Goal: Task Accomplishment & Management: Manage account settings

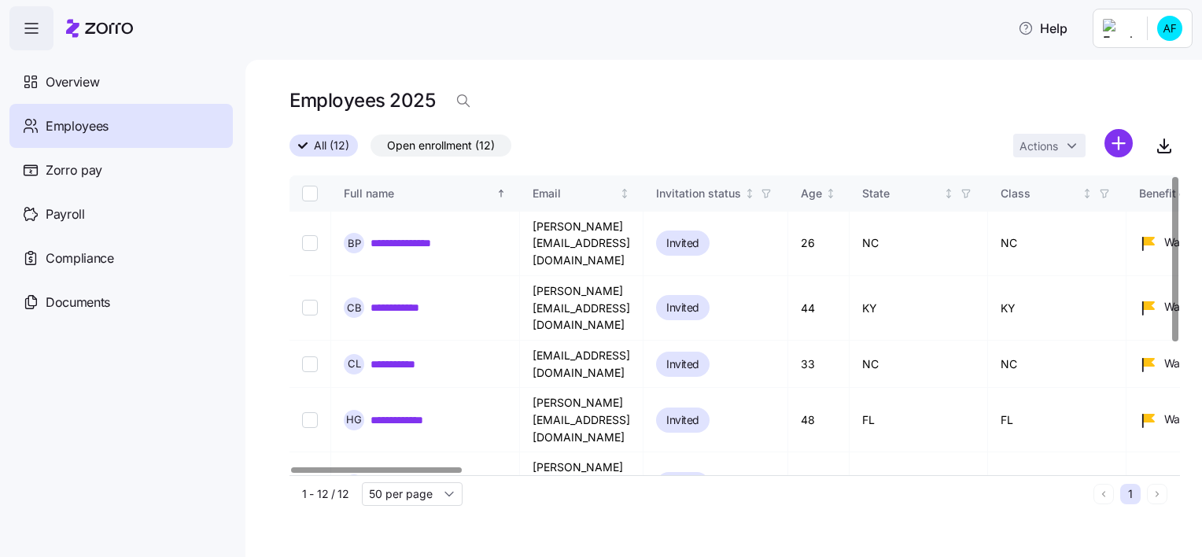
click at [574, 82] on div "**********" at bounding box center [724, 308] width 957 height 497
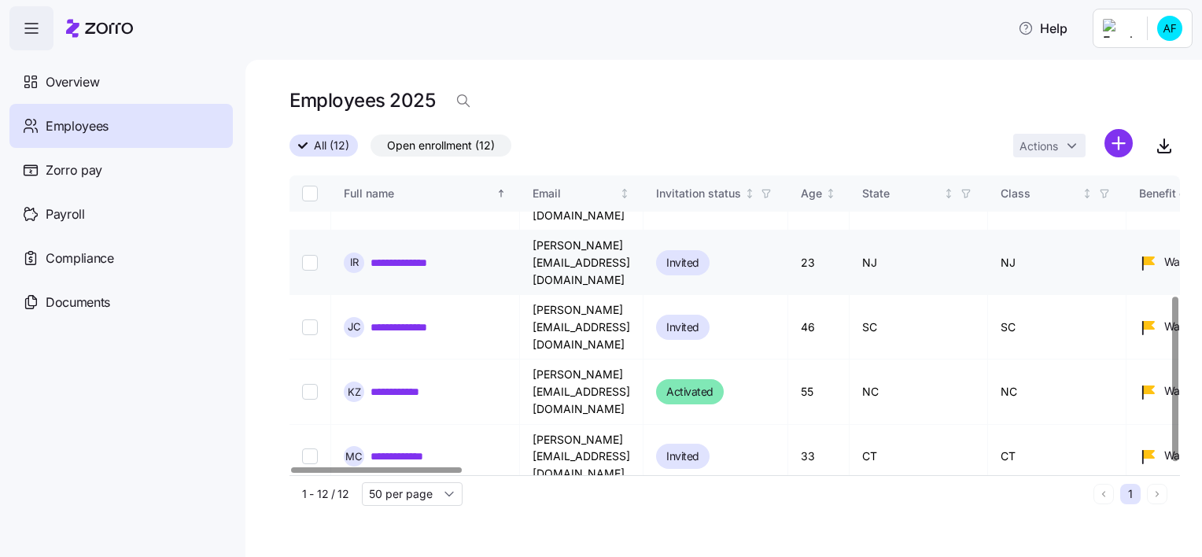
scroll to position [223, 0]
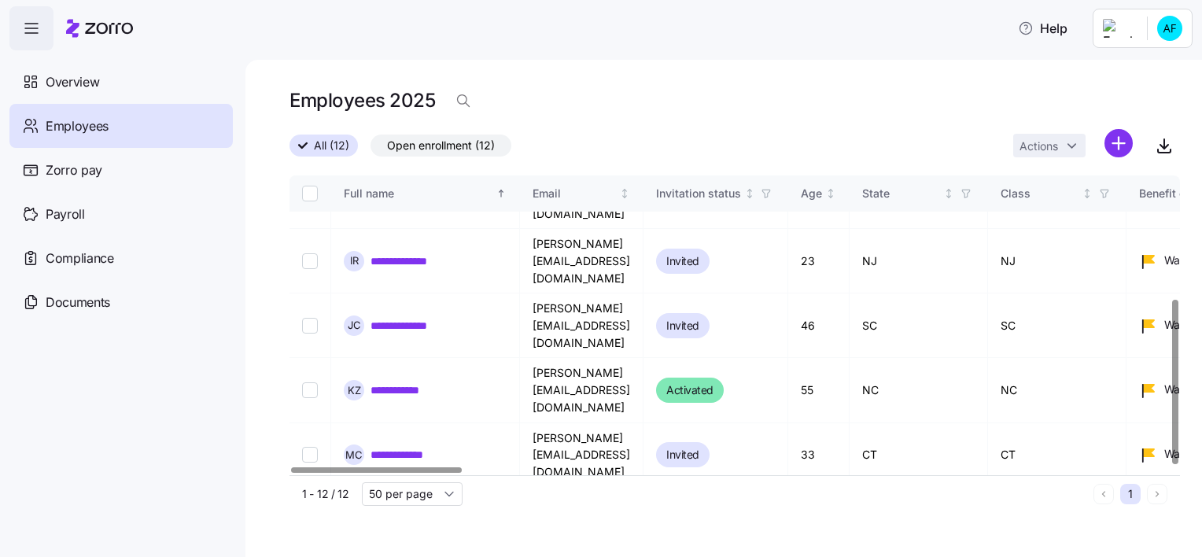
drag, startPoint x: 419, startPoint y: 467, endPoint x: 573, endPoint y: 458, distance: 154.5
click at [358, 467] on div at bounding box center [376, 470] width 170 height 6
click at [390, 382] on link "**********" at bounding box center [401, 390] width 61 height 16
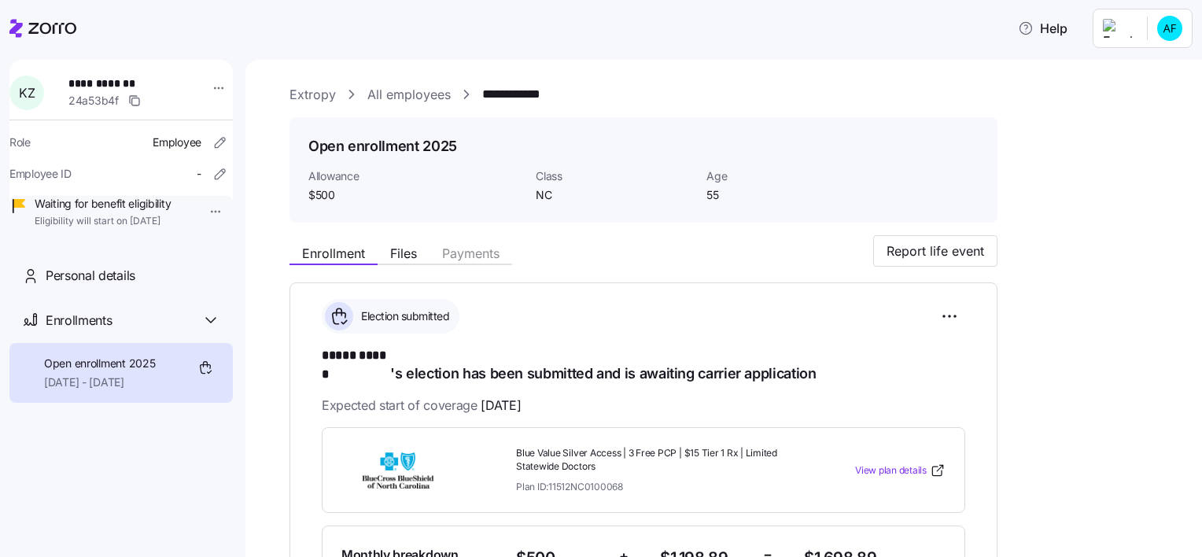
click at [397, 98] on link "All employees" at bounding box center [408, 95] width 83 height 20
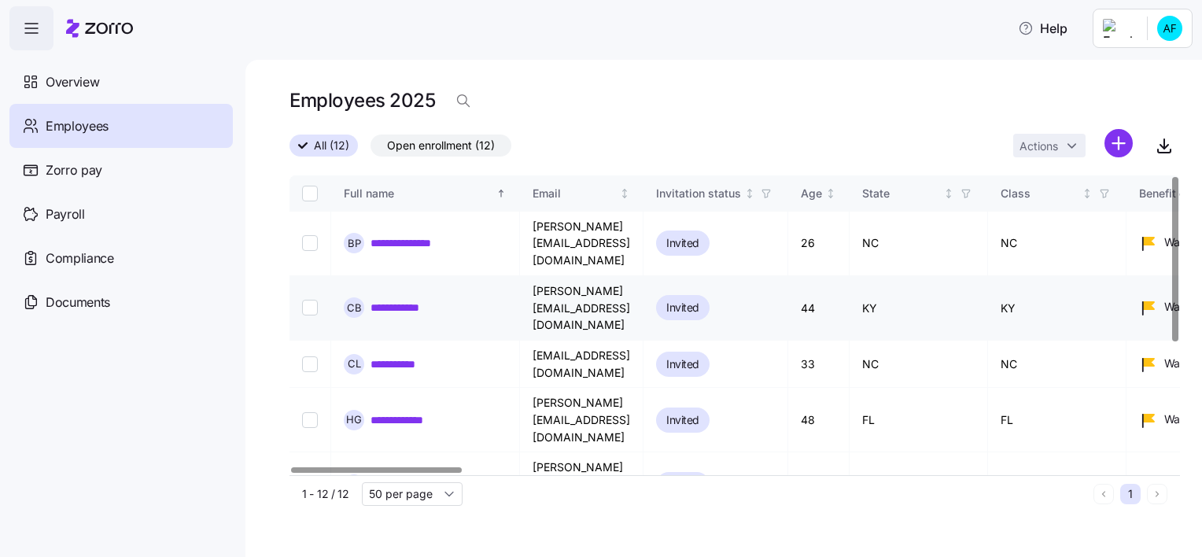
click at [415, 300] on link "**********" at bounding box center [405, 308] width 68 height 16
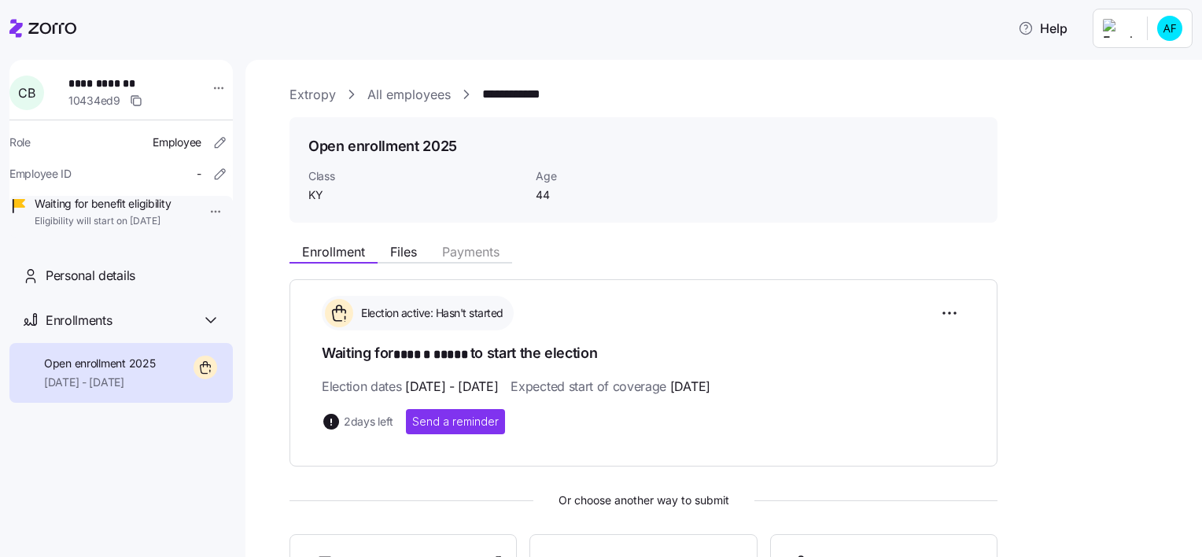
click at [367, 94] on link "All employees" at bounding box center [408, 95] width 83 height 20
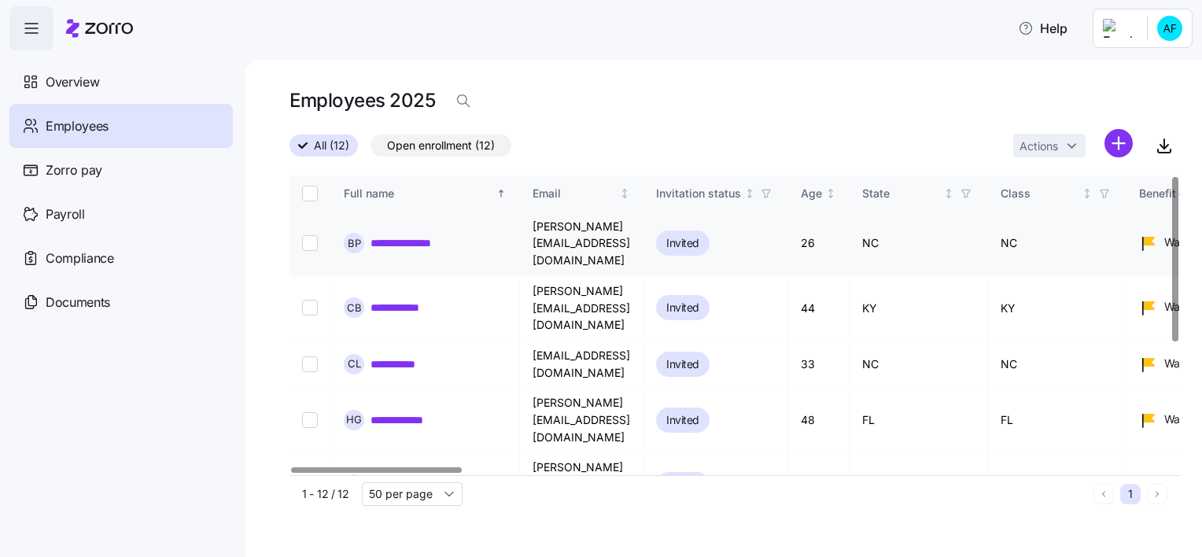
click at [416, 235] on link "**********" at bounding box center [410, 243] width 78 height 16
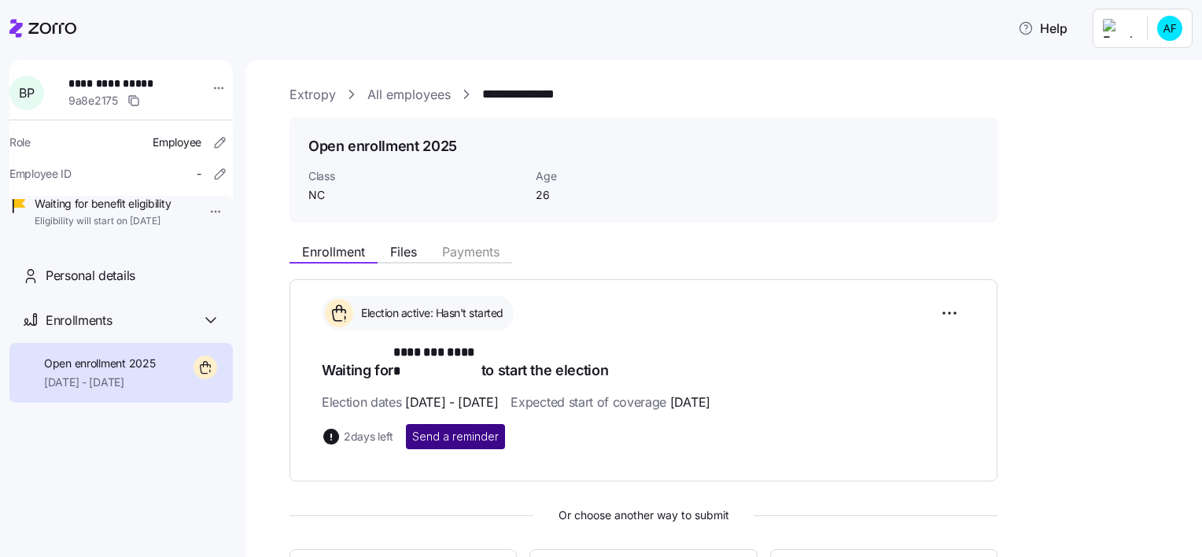
click at [453, 429] on span "Send a reminder" at bounding box center [455, 437] width 87 height 16
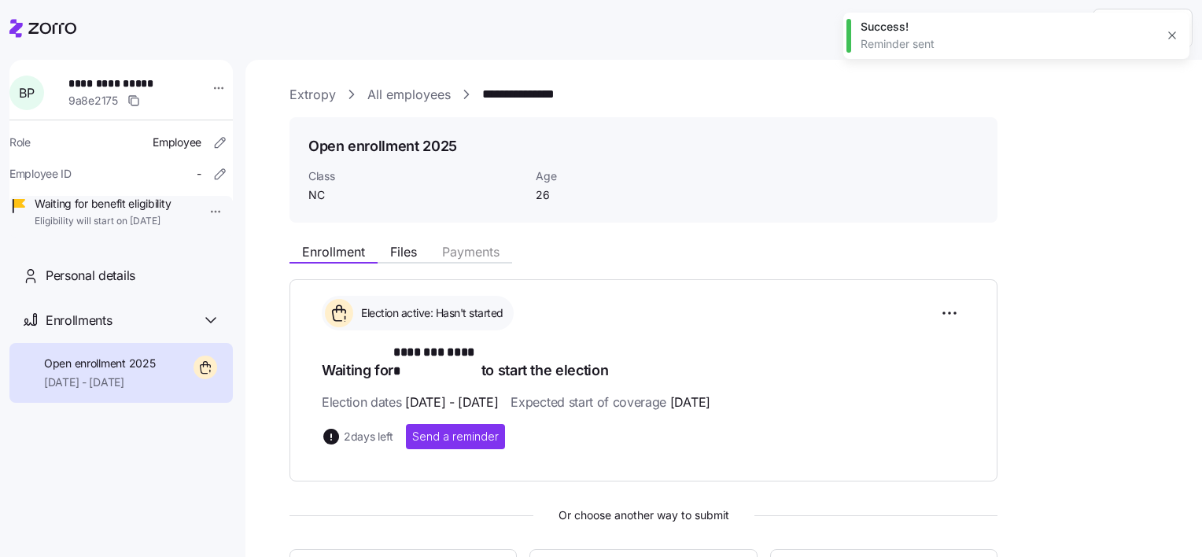
click at [415, 95] on link "All employees" at bounding box center [408, 95] width 83 height 20
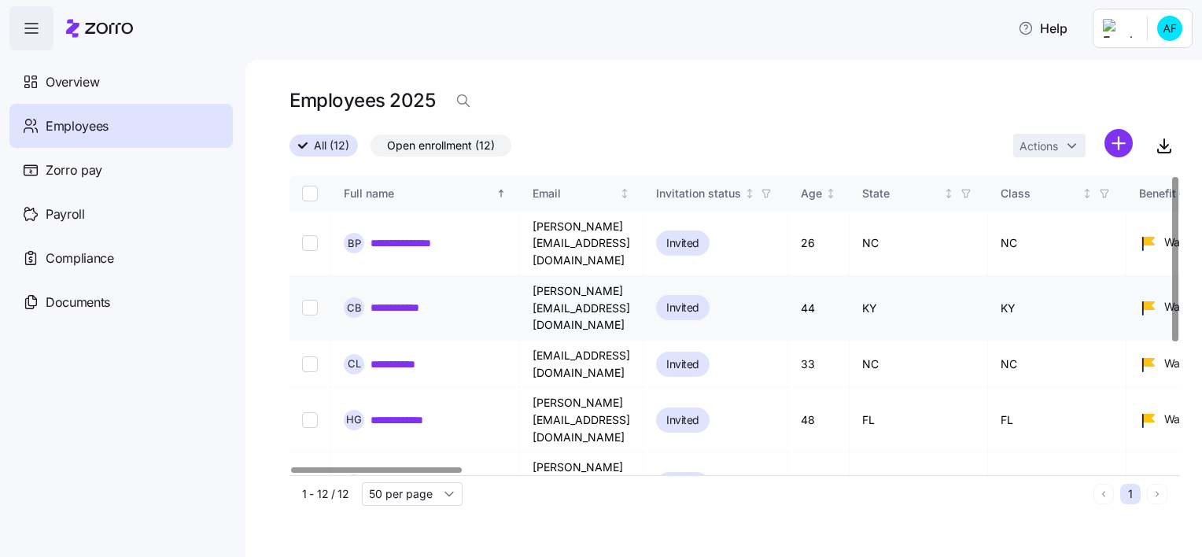
click at [419, 300] on link "**********" at bounding box center [405, 308] width 68 height 16
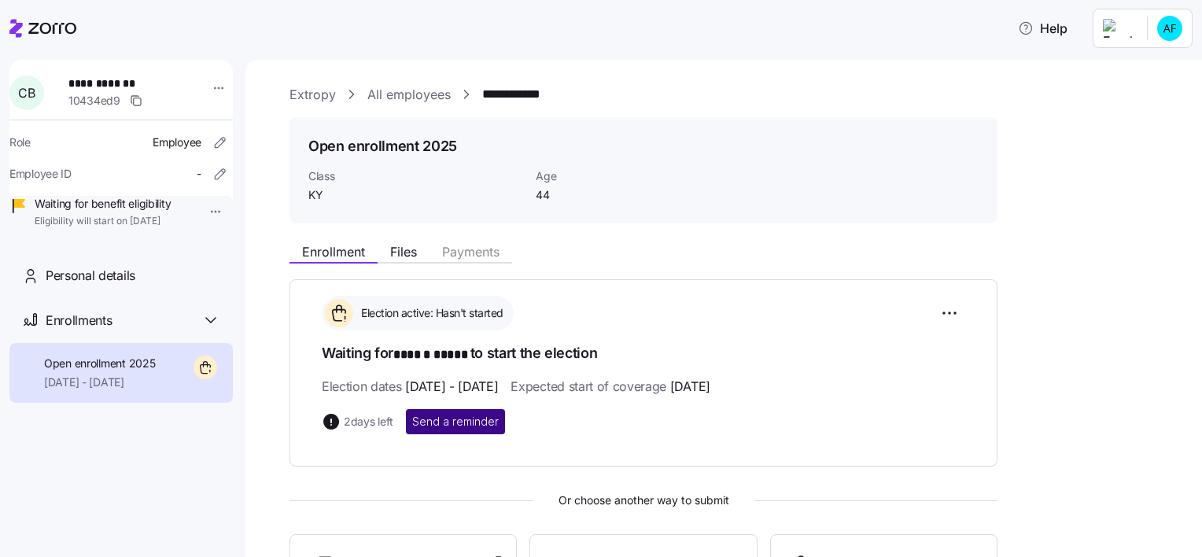
click at [456, 424] on span "Send a reminder" at bounding box center [455, 422] width 87 height 16
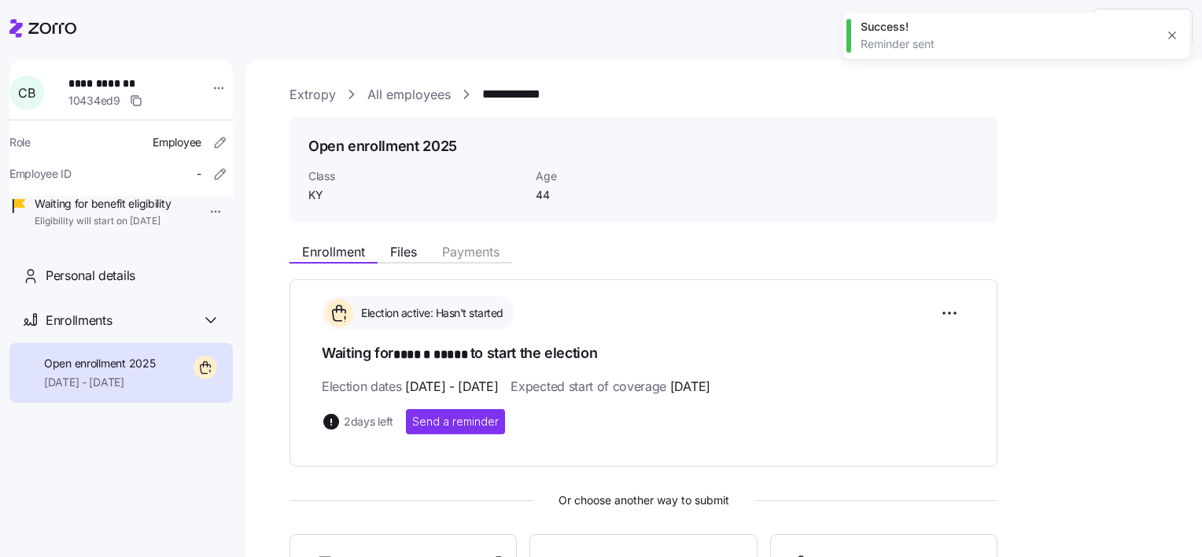
click at [423, 98] on link "All employees" at bounding box center [408, 95] width 83 height 20
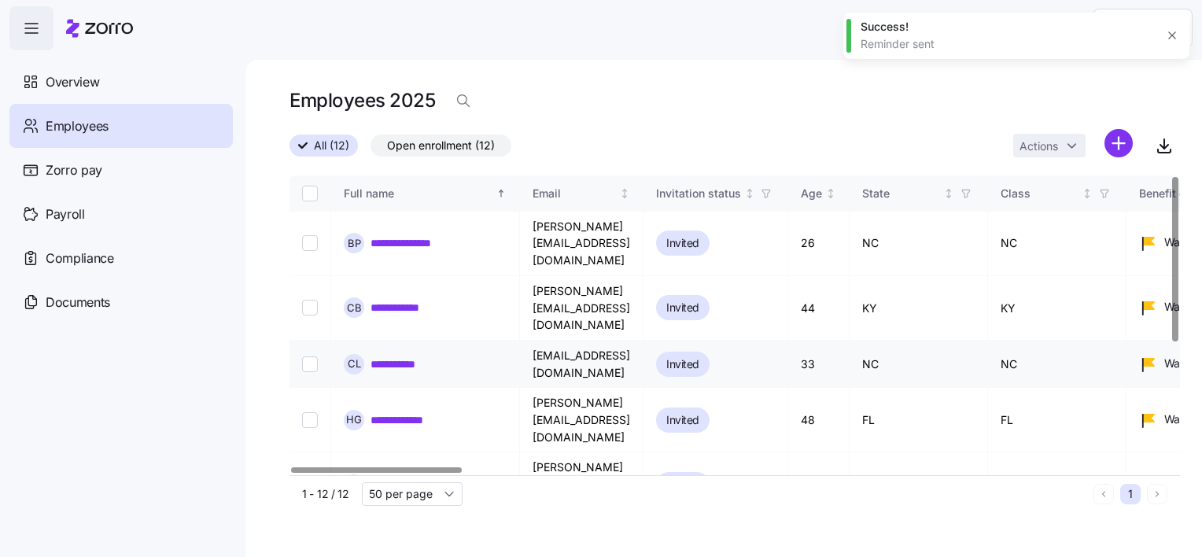
click at [415, 356] on link "**********" at bounding box center [402, 364] width 63 height 16
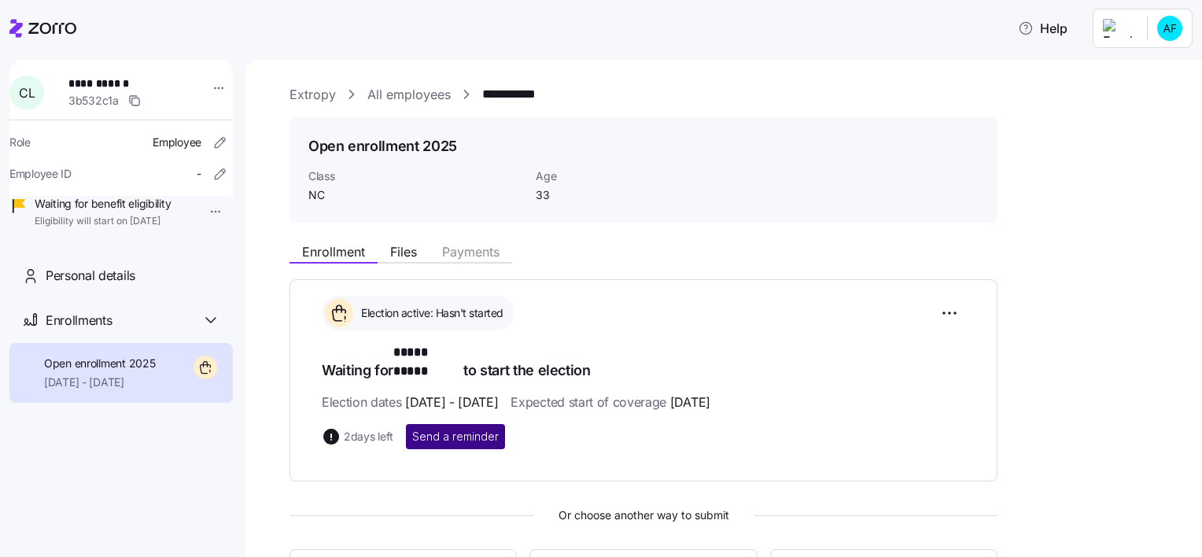
click at [447, 429] on span "Send a reminder" at bounding box center [455, 437] width 87 height 16
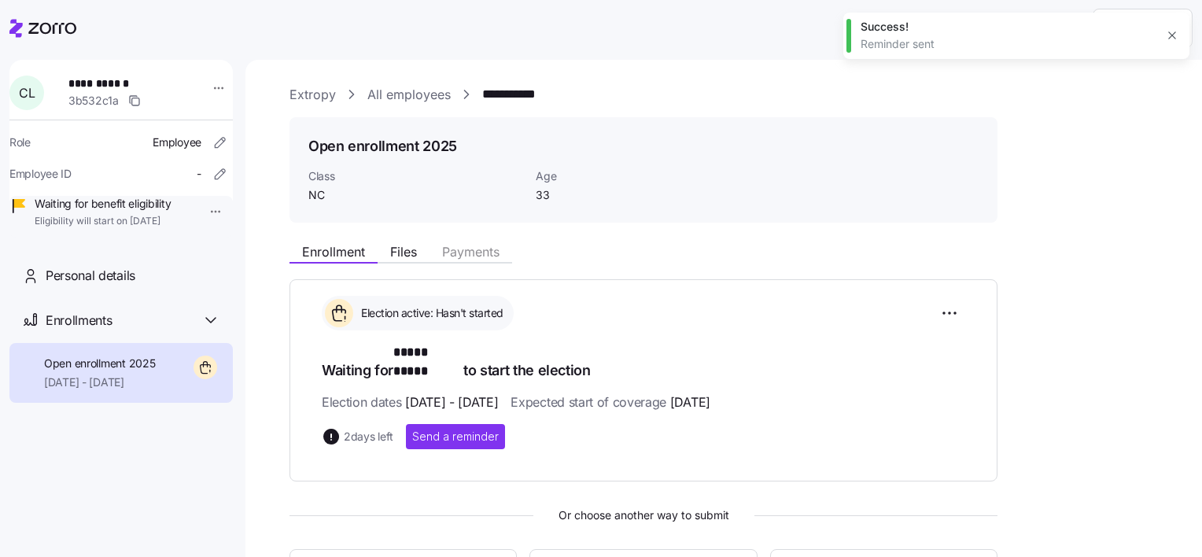
click at [430, 92] on link "All employees" at bounding box center [408, 95] width 83 height 20
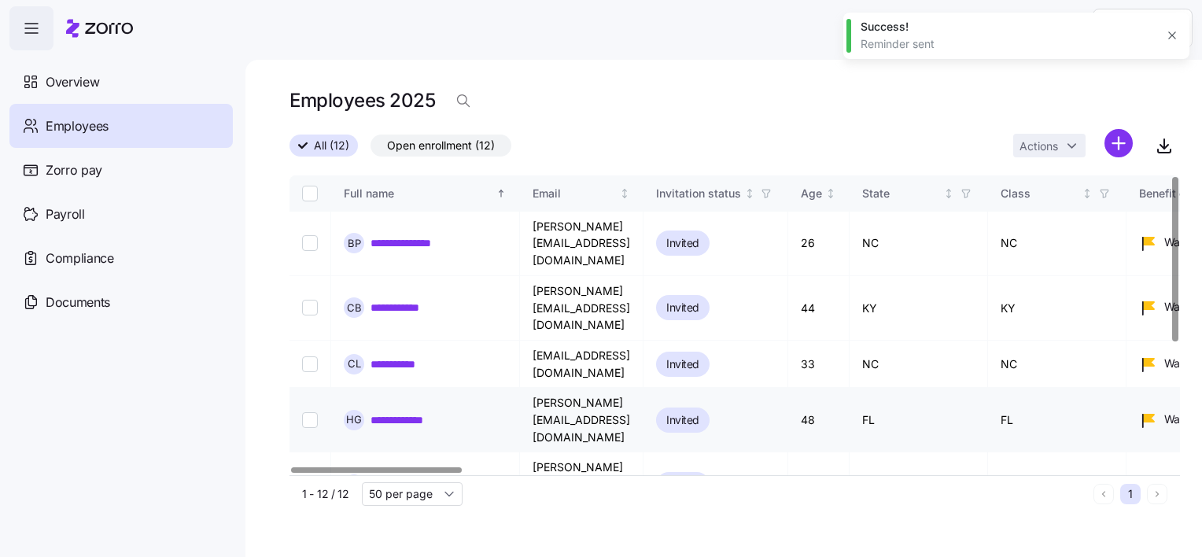
click at [417, 412] on link "**********" at bounding box center [408, 420] width 75 height 16
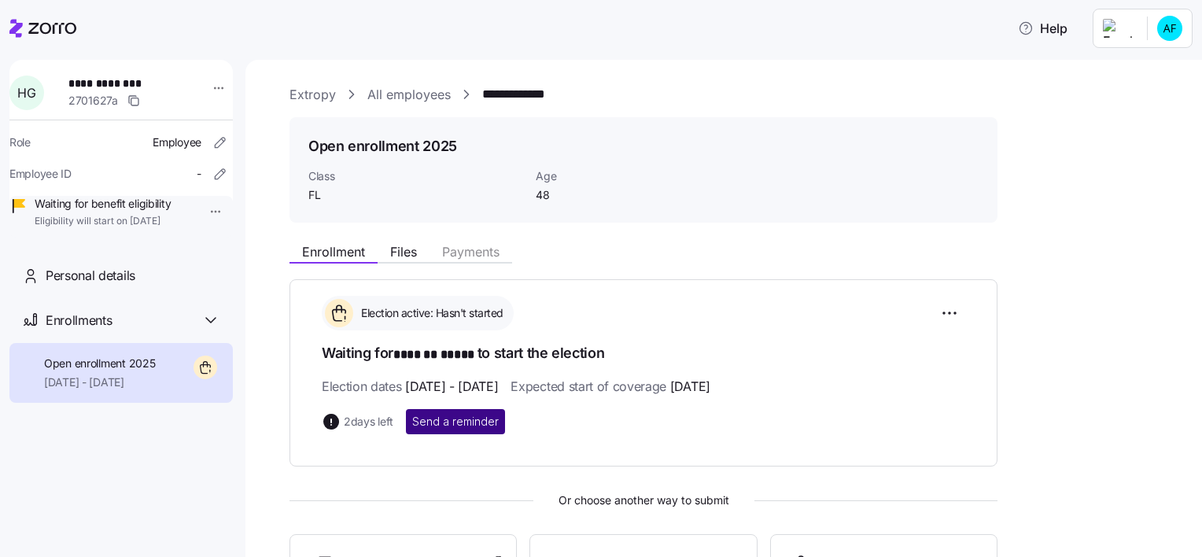
click at [446, 418] on span "Send a reminder" at bounding box center [455, 422] width 87 height 16
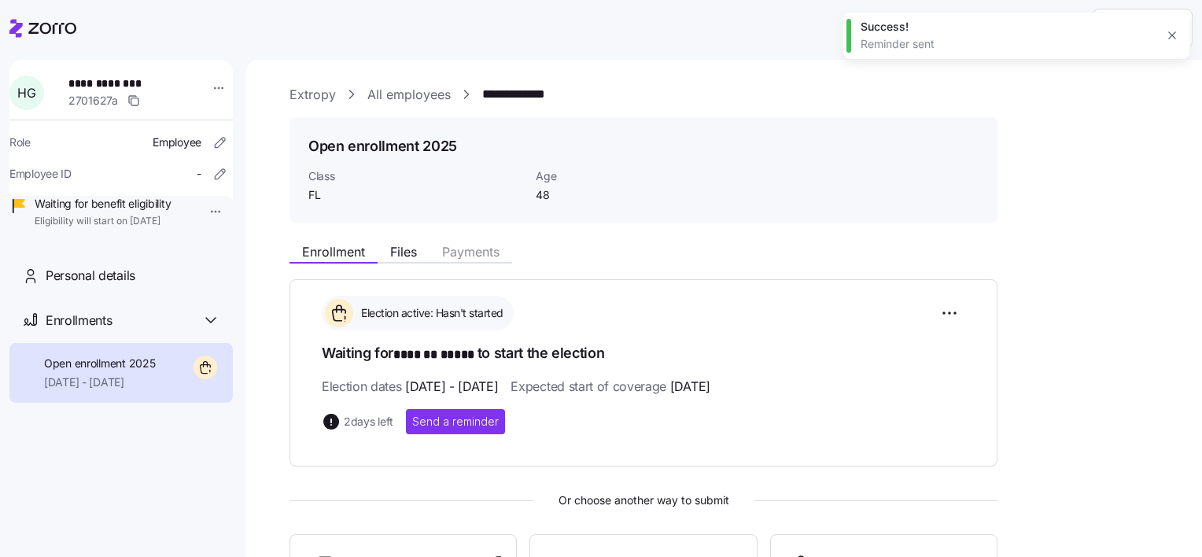
click at [433, 100] on link "All employees" at bounding box center [408, 95] width 83 height 20
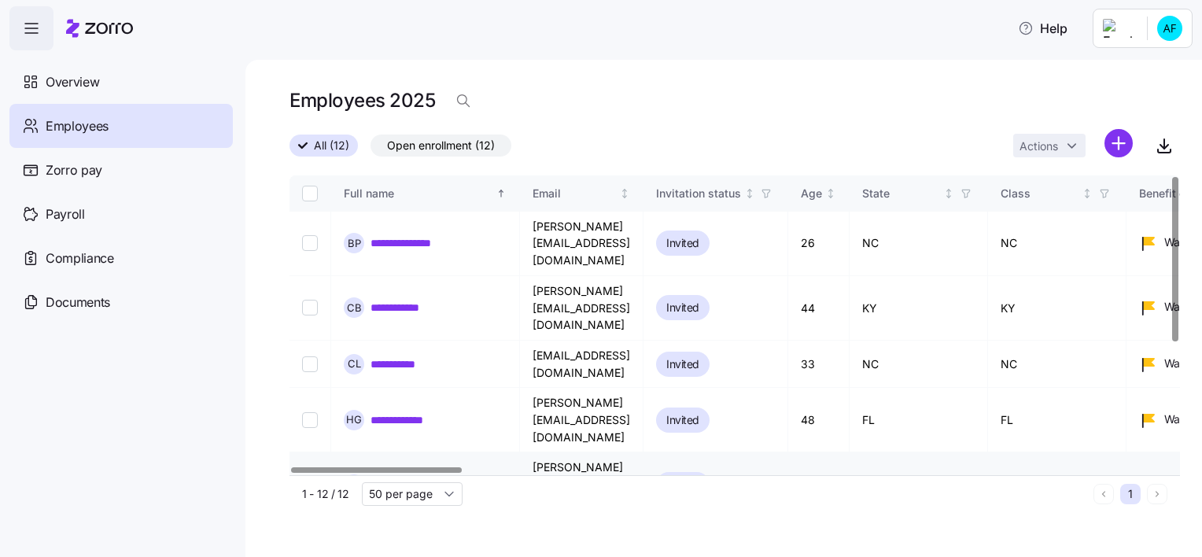
click at [415, 477] on link "**********" at bounding box center [407, 485] width 72 height 16
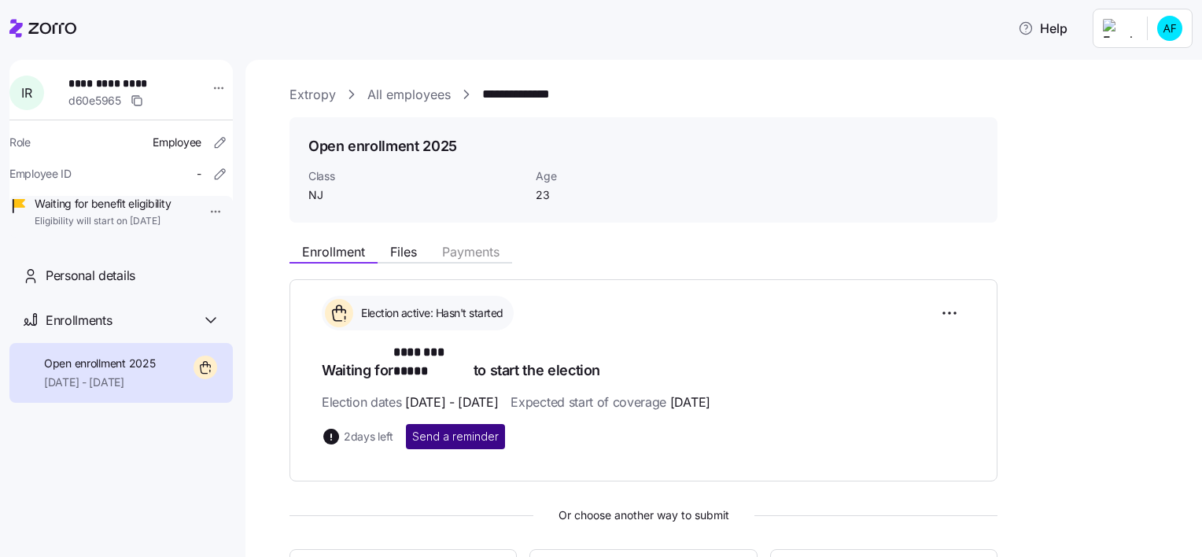
click at [437, 429] on span "Send a reminder" at bounding box center [455, 437] width 87 height 16
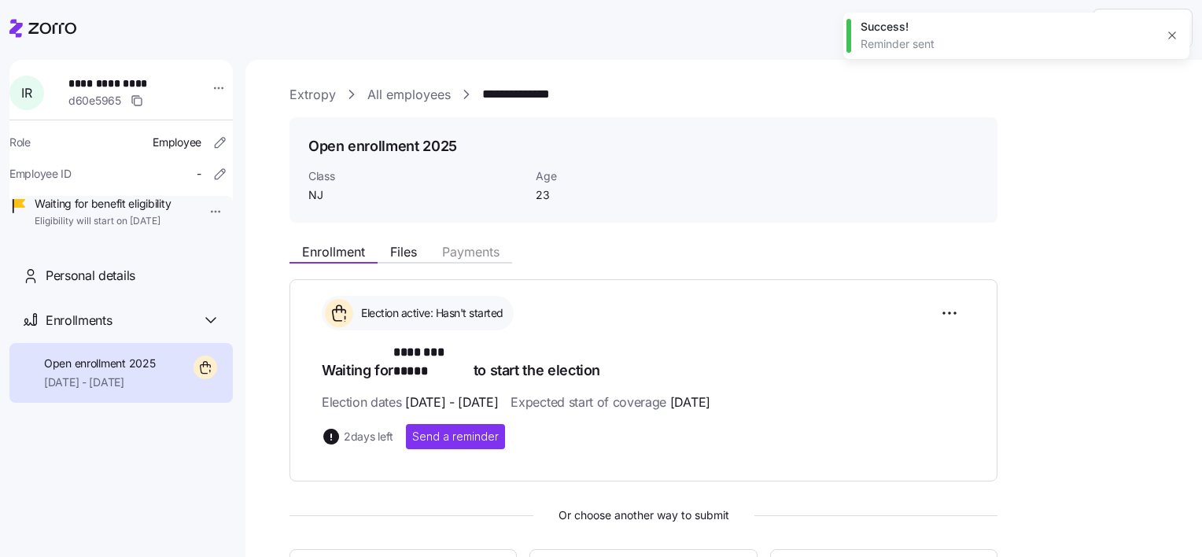
click at [436, 92] on link "All employees" at bounding box center [408, 95] width 83 height 20
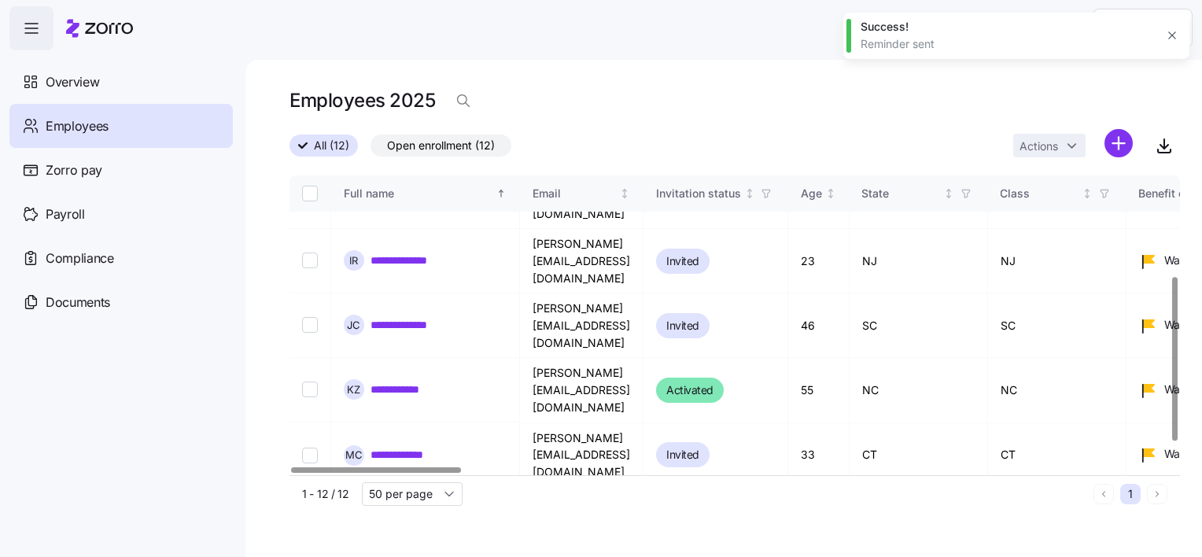
scroll to position [145, 0]
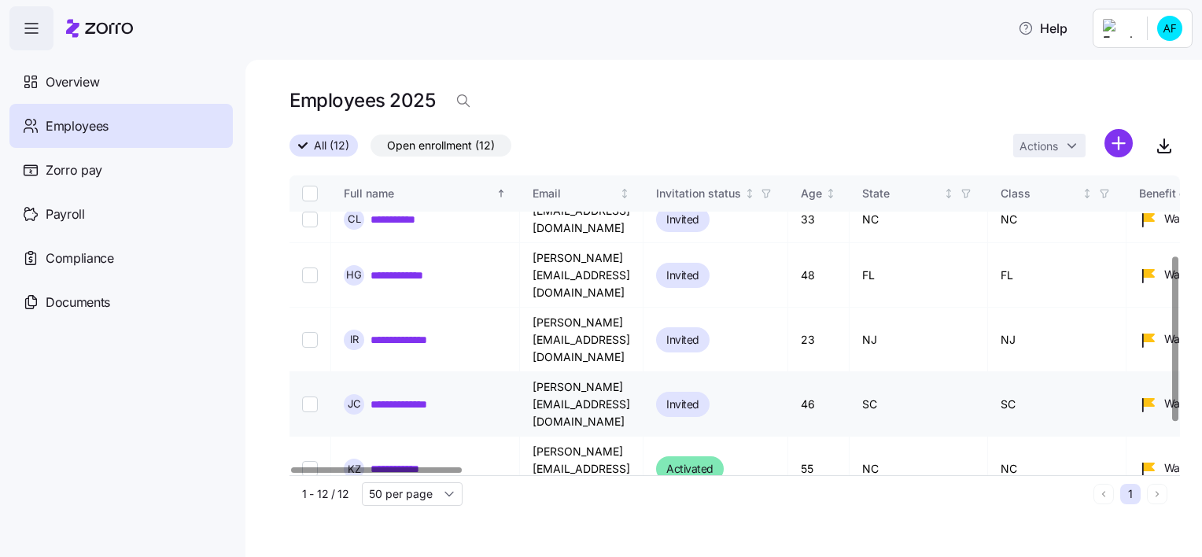
click at [410, 397] on link "**********" at bounding box center [407, 405] width 72 height 16
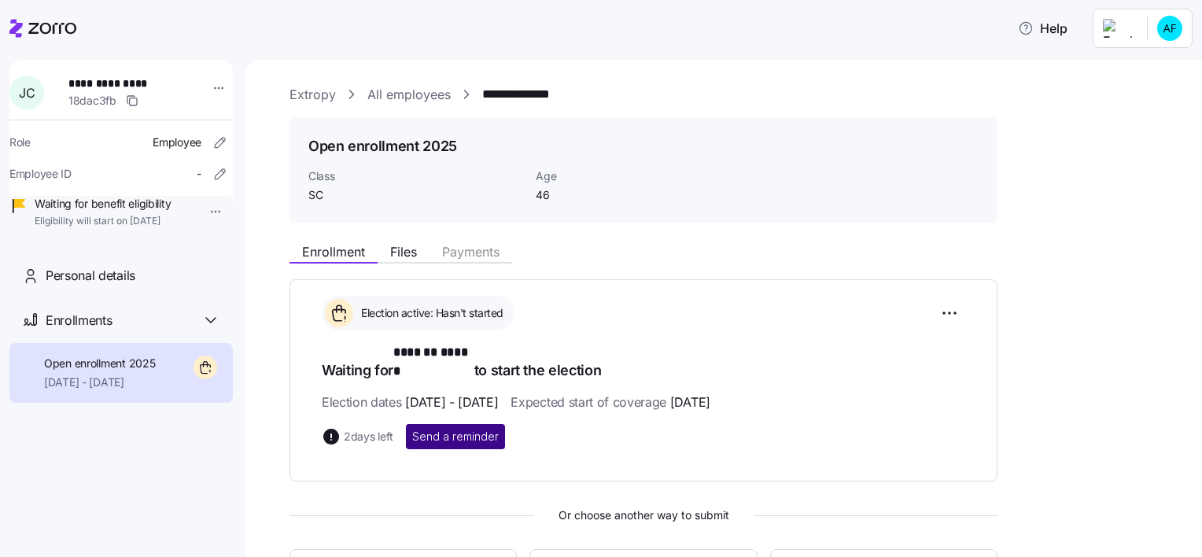
click at [449, 429] on span "Send a reminder" at bounding box center [455, 437] width 87 height 16
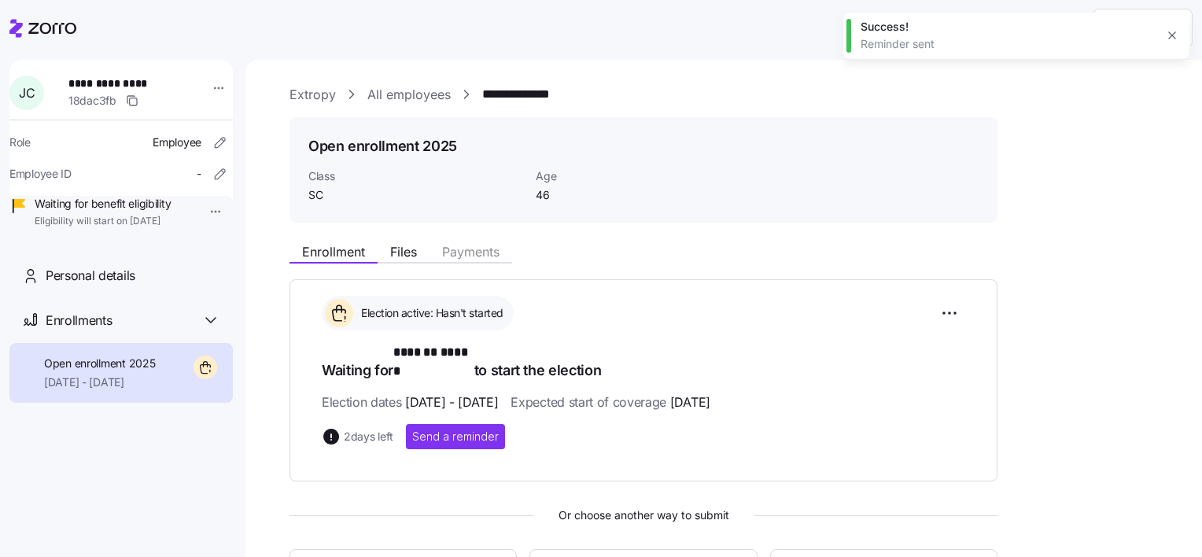
click at [424, 101] on link "All employees" at bounding box center [408, 95] width 83 height 20
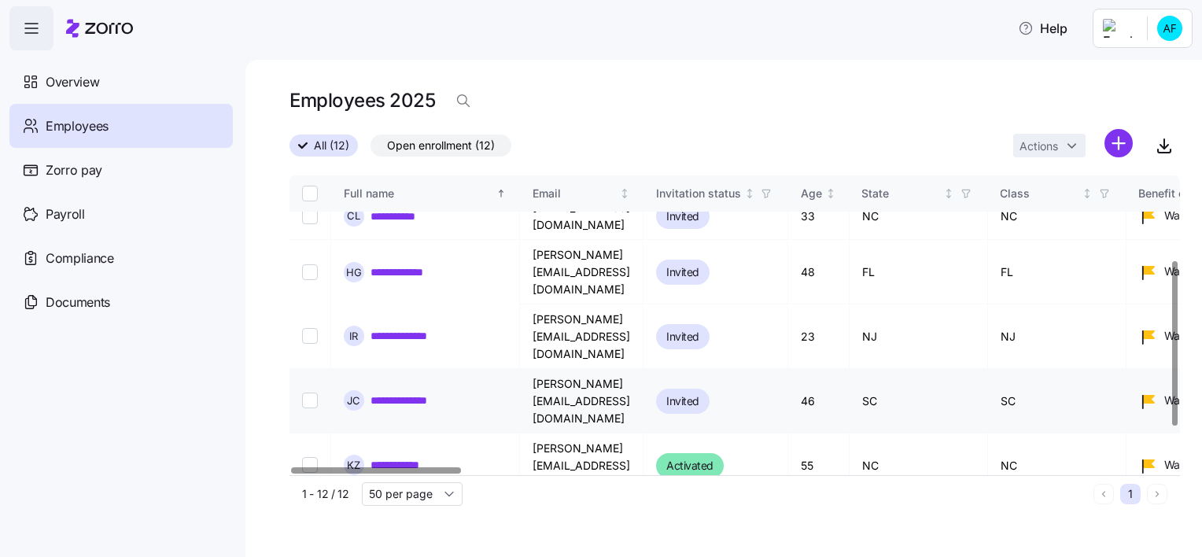
scroll to position [157, 0]
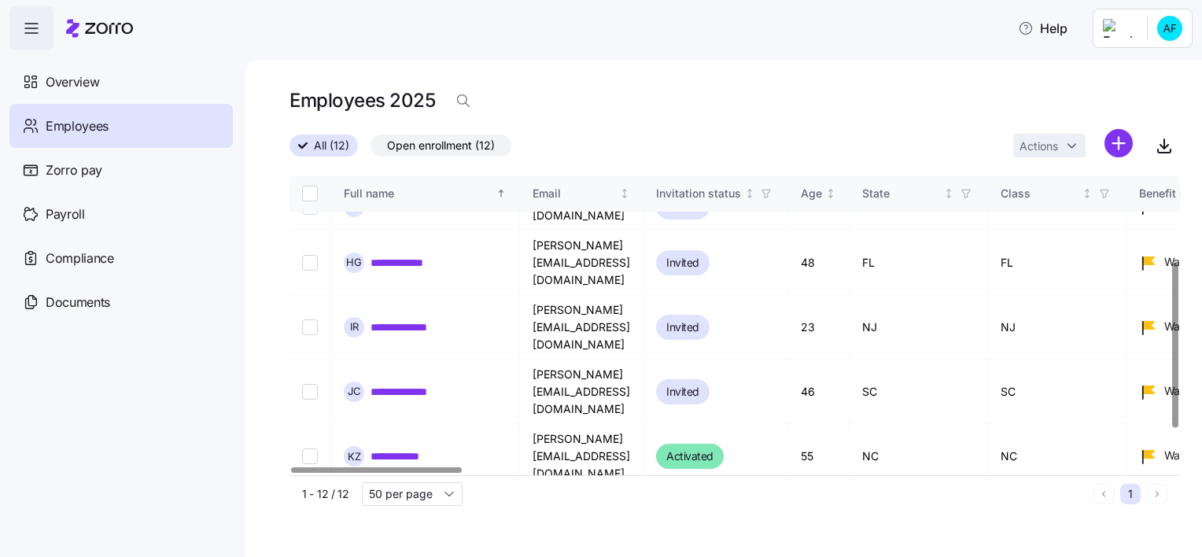
click at [412, 513] on link "**********" at bounding box center [406, 521] width 71 height 16
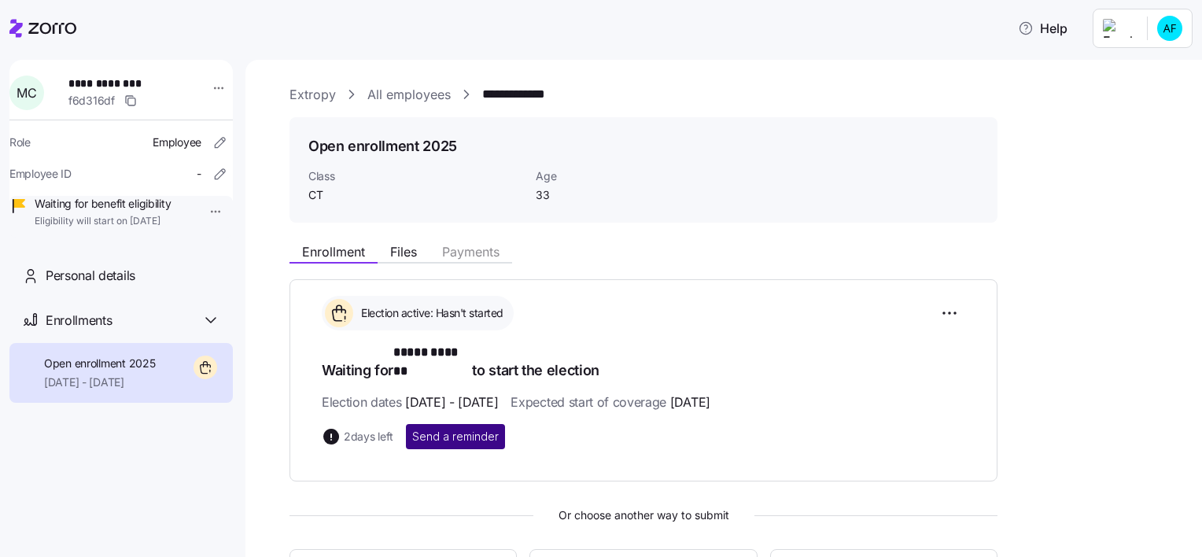
click at [449, 429] on span "Send a reminder" at bounding box center [455, 437] width 87 height 16
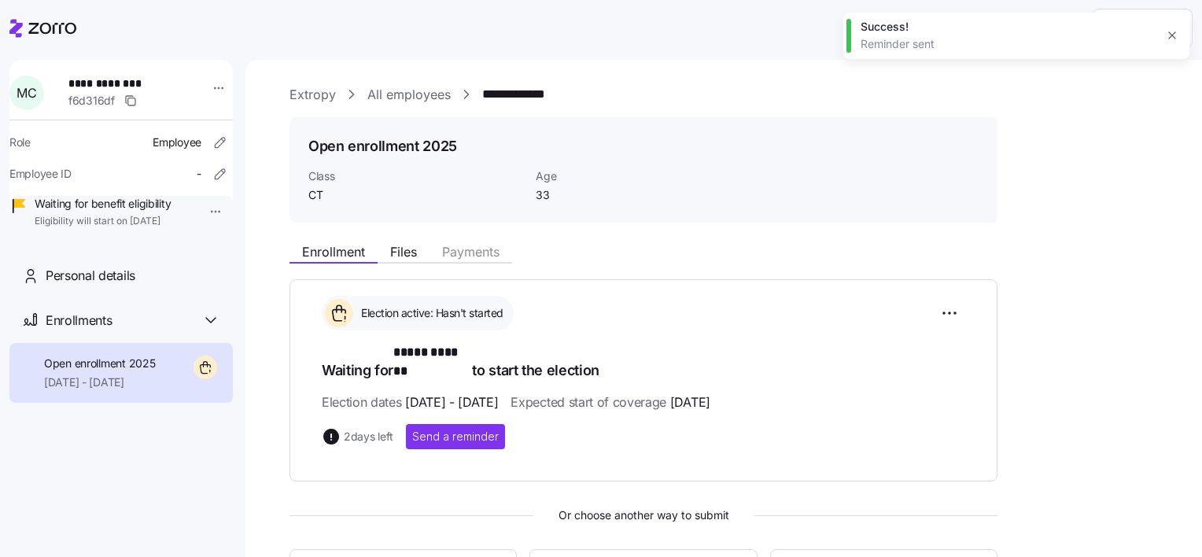
click at [429, 99] on link "All employees" at bounding box center [408, 95] width 83 height 20
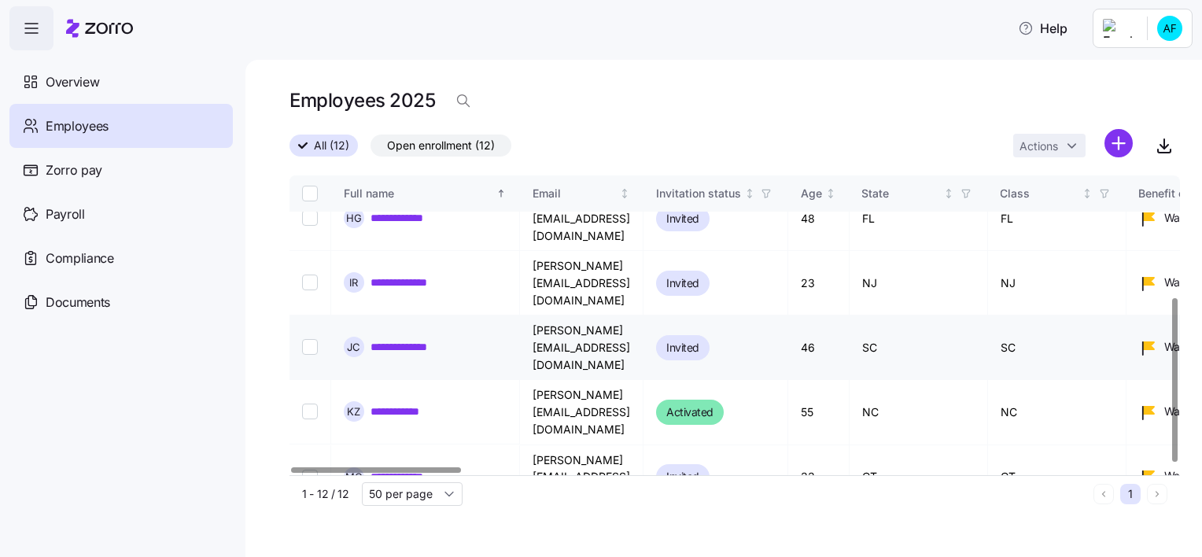
scroll to position [223, 0]
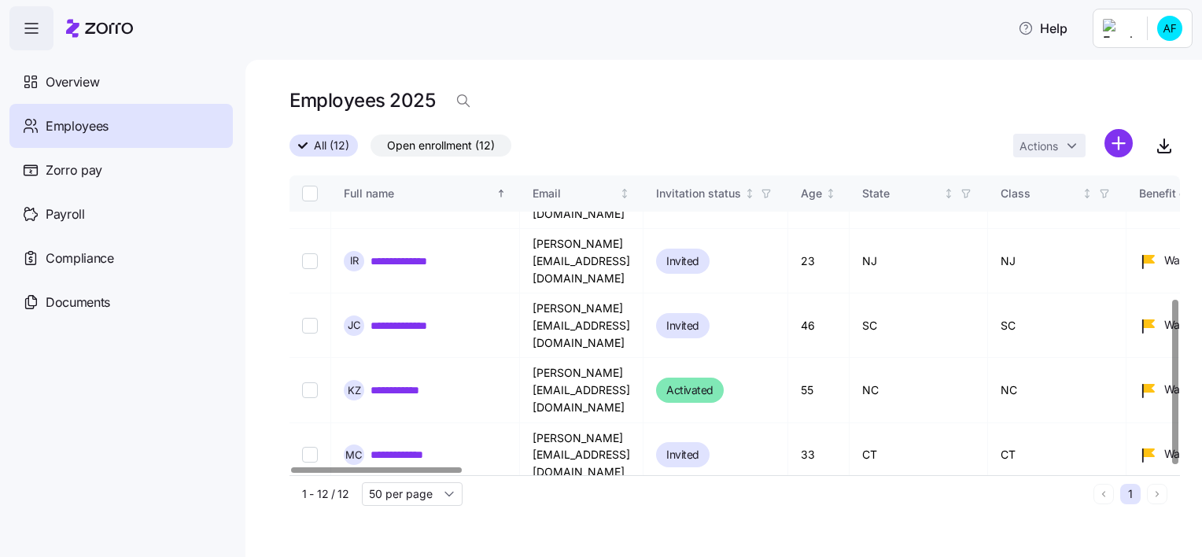
click at [425, 511] on link "**********" at bounding box center [410, 519] width 79 height 16
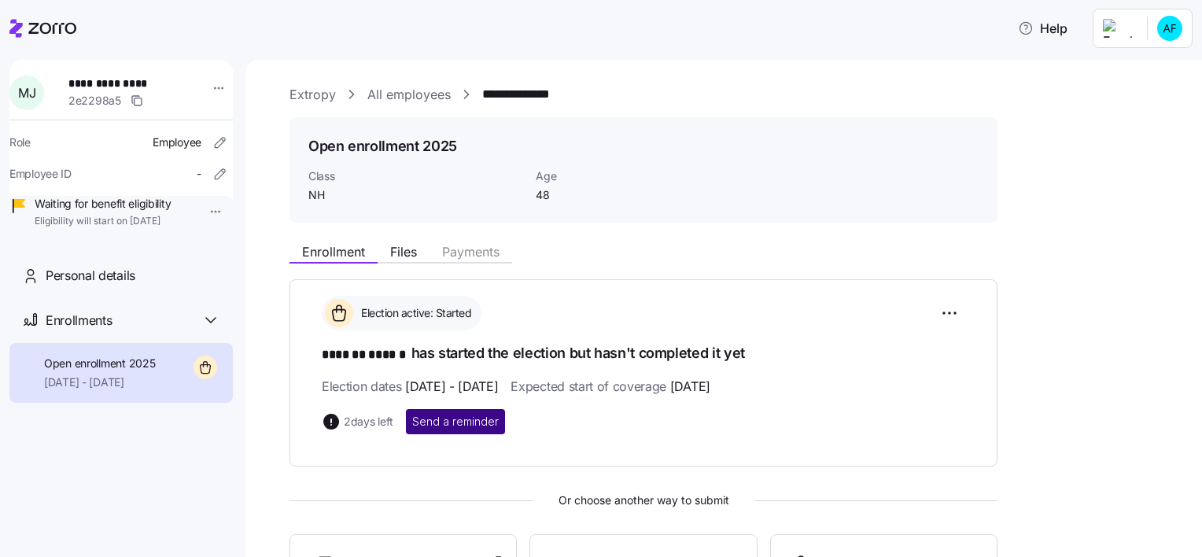
click at [444, 419] on span "Send a reminder" at bounding box center [455, 422] width 87 height 16
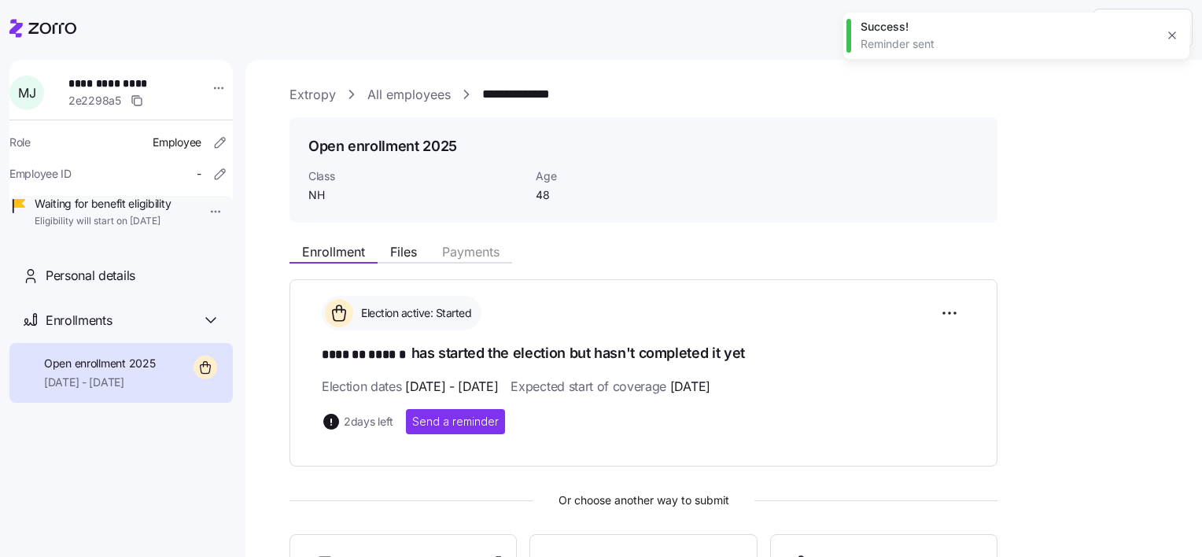
click at [418, 98] on link "All employees" at bounding box center [408, 95] width 83 height 20
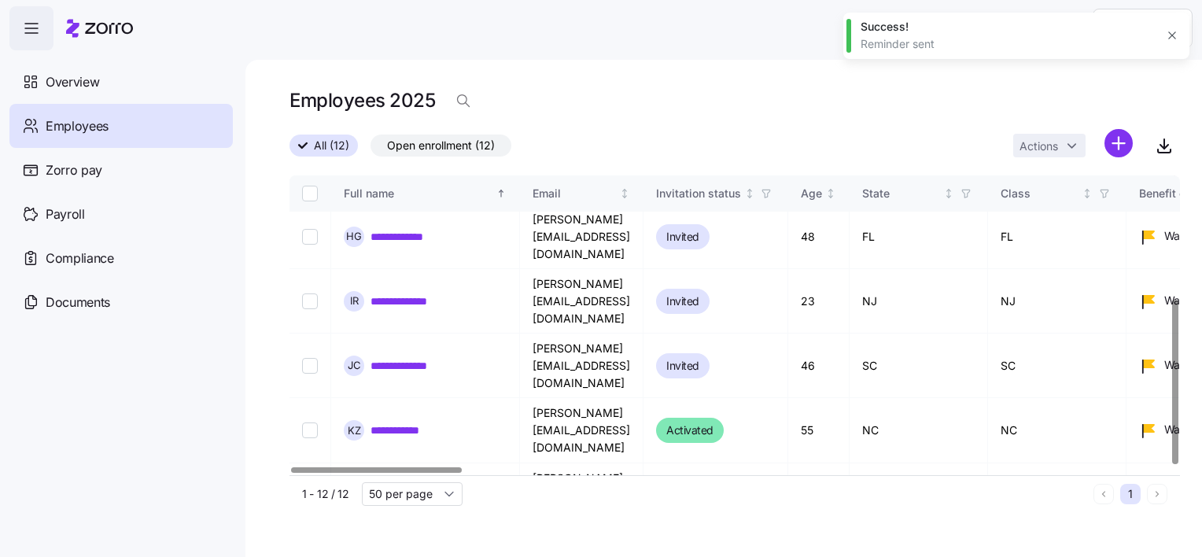
scroll to position [223, 0]
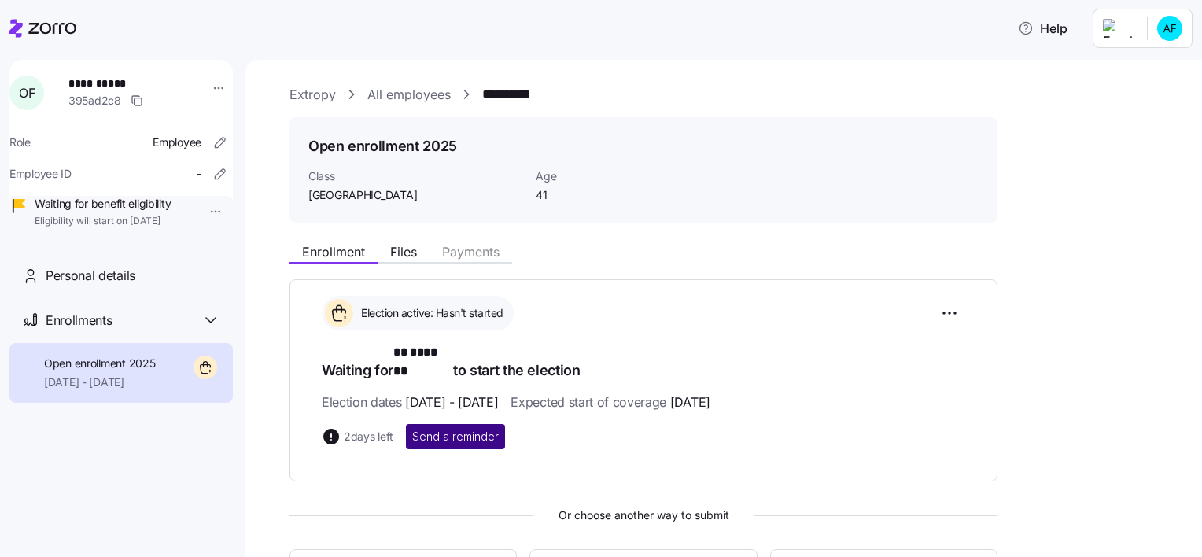
click at [442, 429] on span "Send a reminder" at bounding box center [455, 437] width 87 height 16
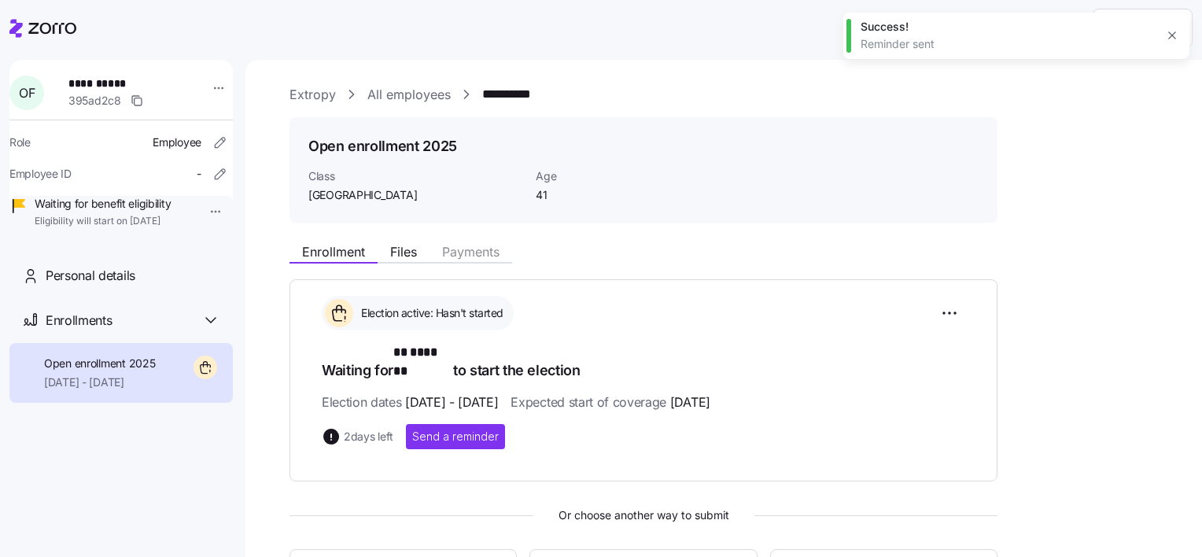
click at [422, 99] on link "All employees" at bounding box center [408, 95] width 83 height 20
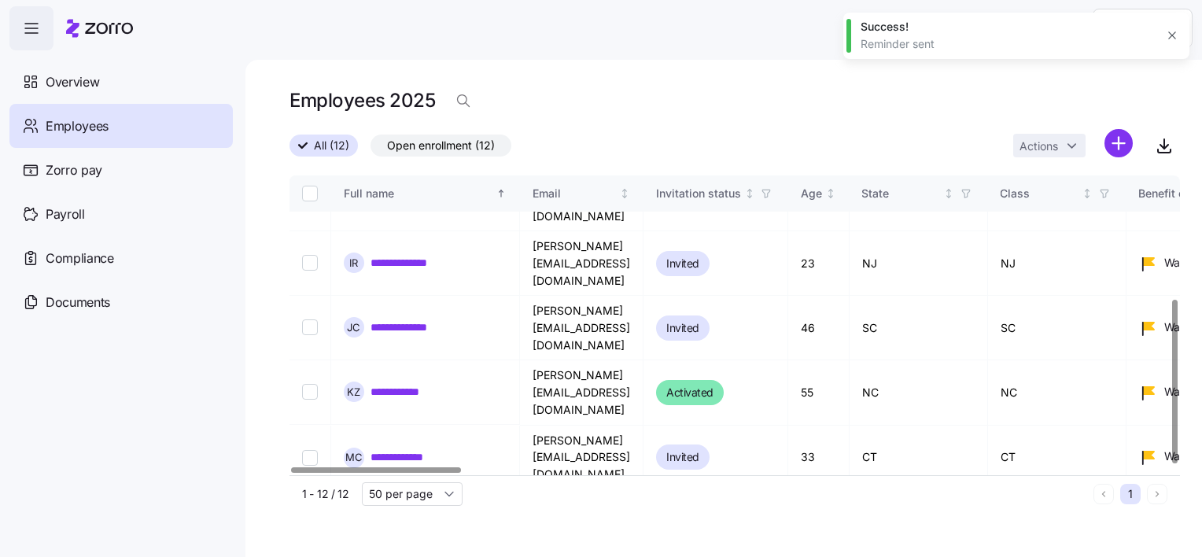
scroll to position [223, 0]
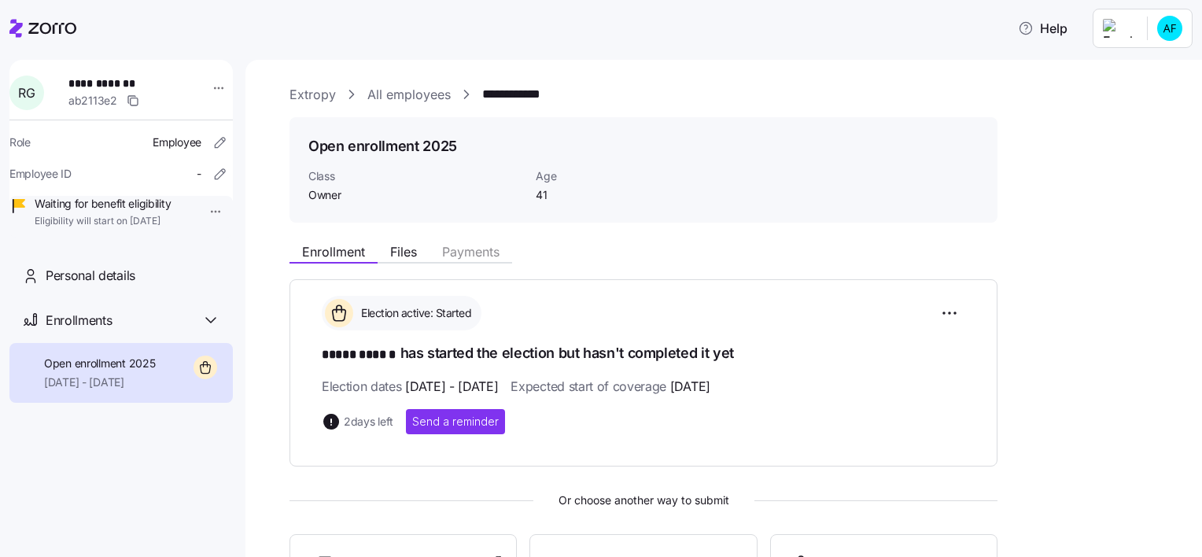
click at [422, 423] on span "Send a reminder" at bounding box center [455, 422] width 87 height 16
click at [418, 96] on link "All employees" at bounding box center [408, 95] width 83 height 20
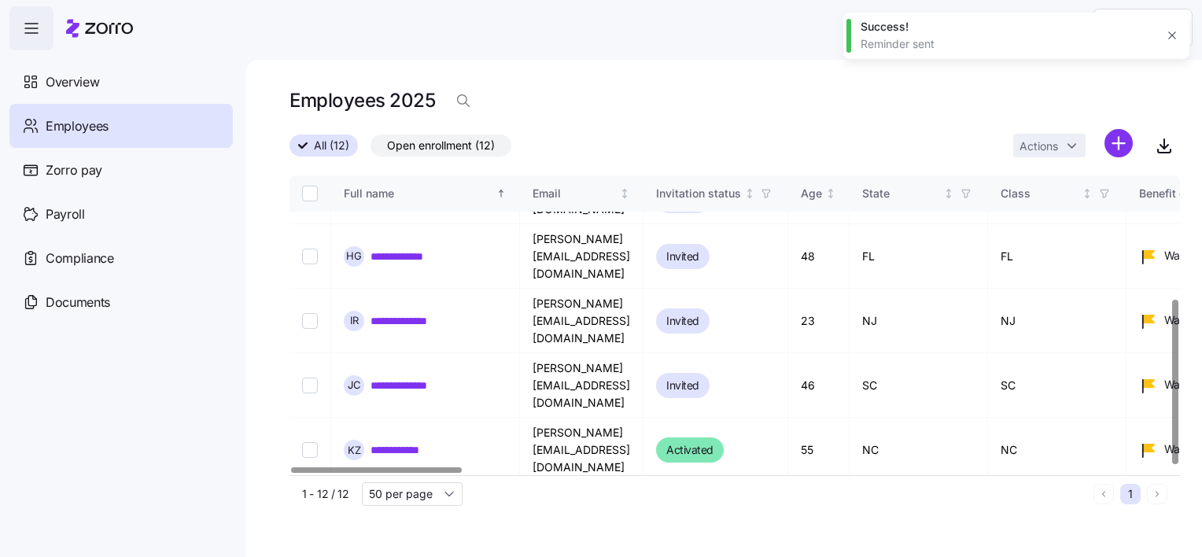
scroll to position [223, 0]
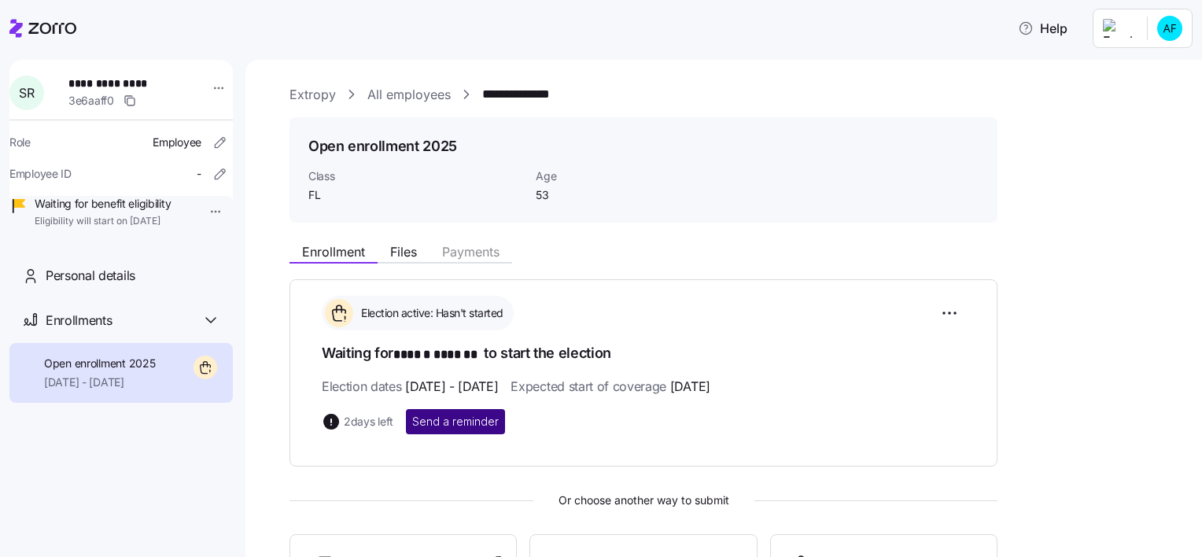
click at [450, 427] on span "Send a reminder" at bounding box center [455, 422] width 87 height 16
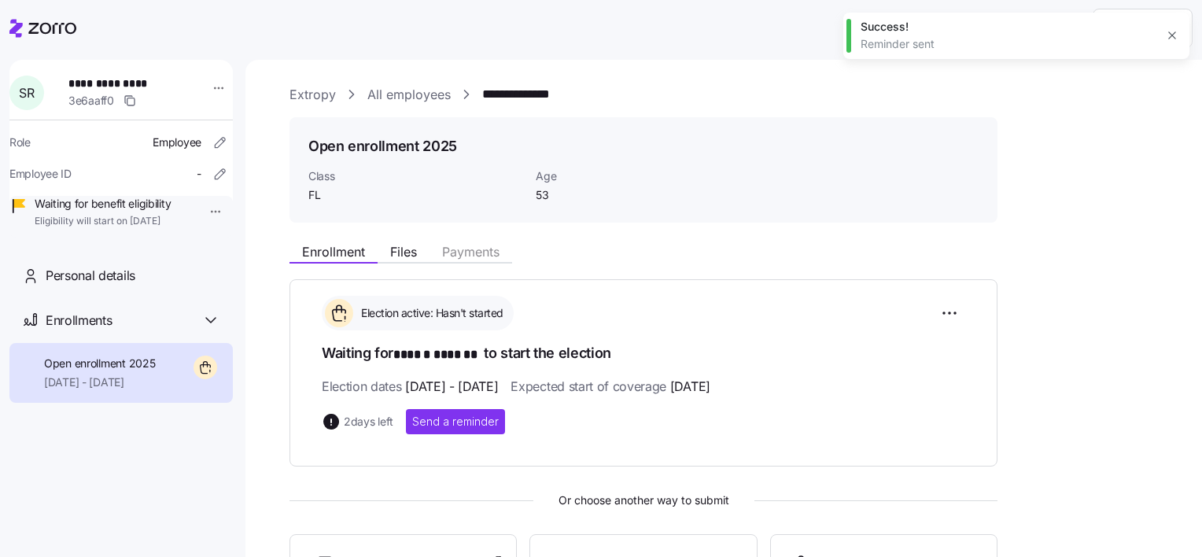
click at [409, 97] on link "All employees" at bounding box center [408, 95] width 83 height 20
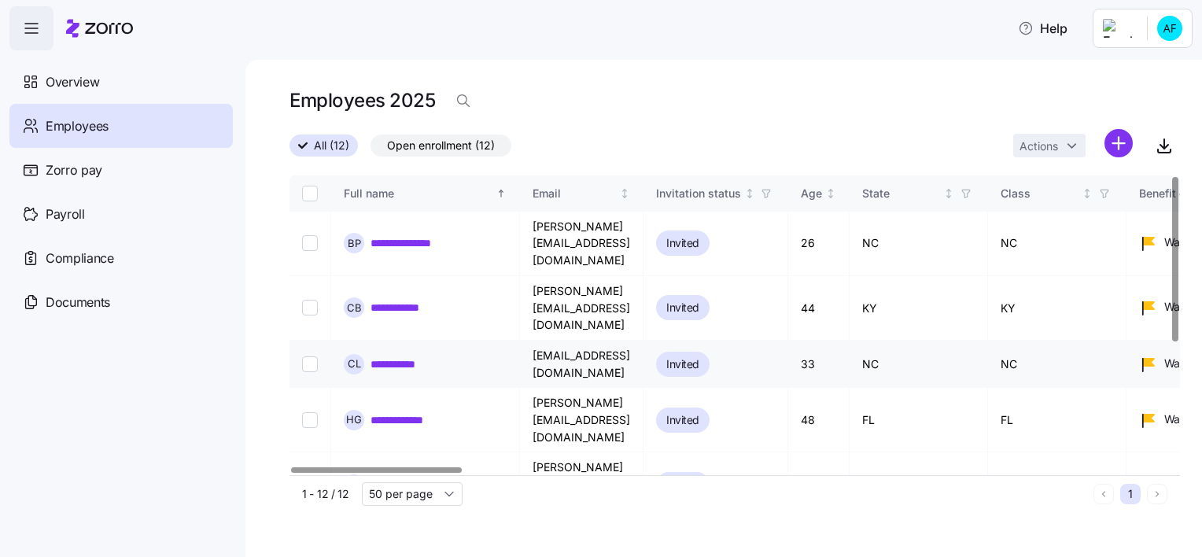
click at [419, 356] on link "**********" at bounding box center [402, 364] width 63 height 16
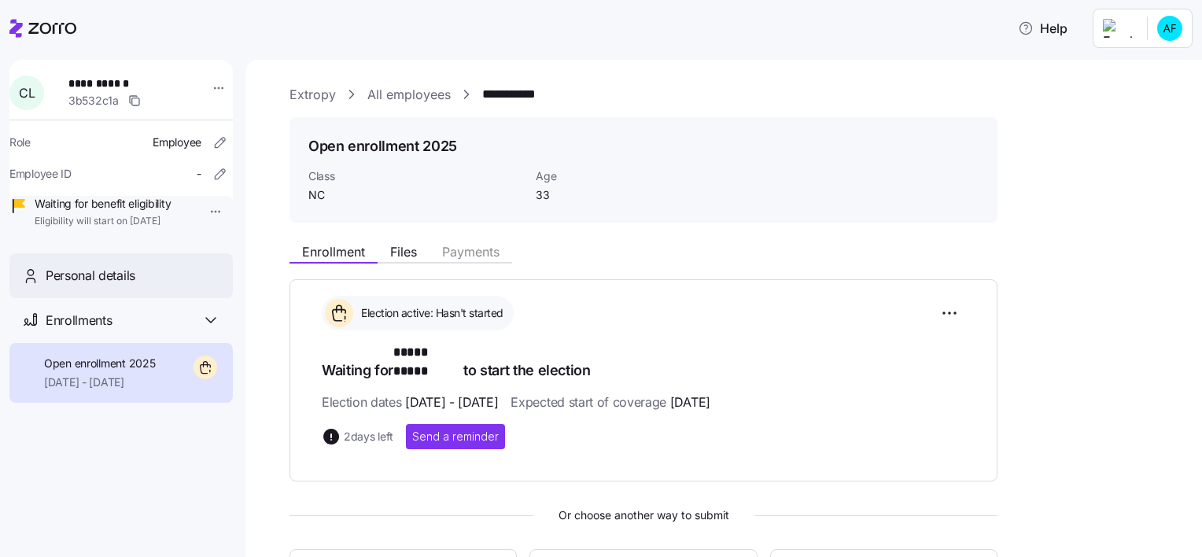
click at [98, 286] on span "Personal details" at bounding box center [91, 276] width 90 height 20
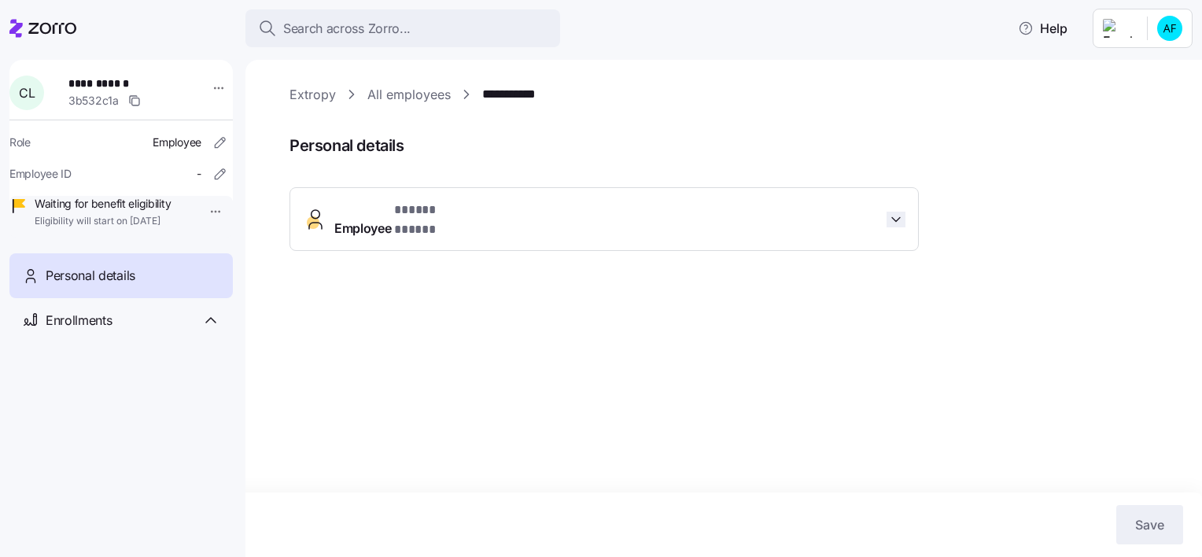
click at [891, 214] on icon "button" at bounding box center [896, 220] width 16 height 16
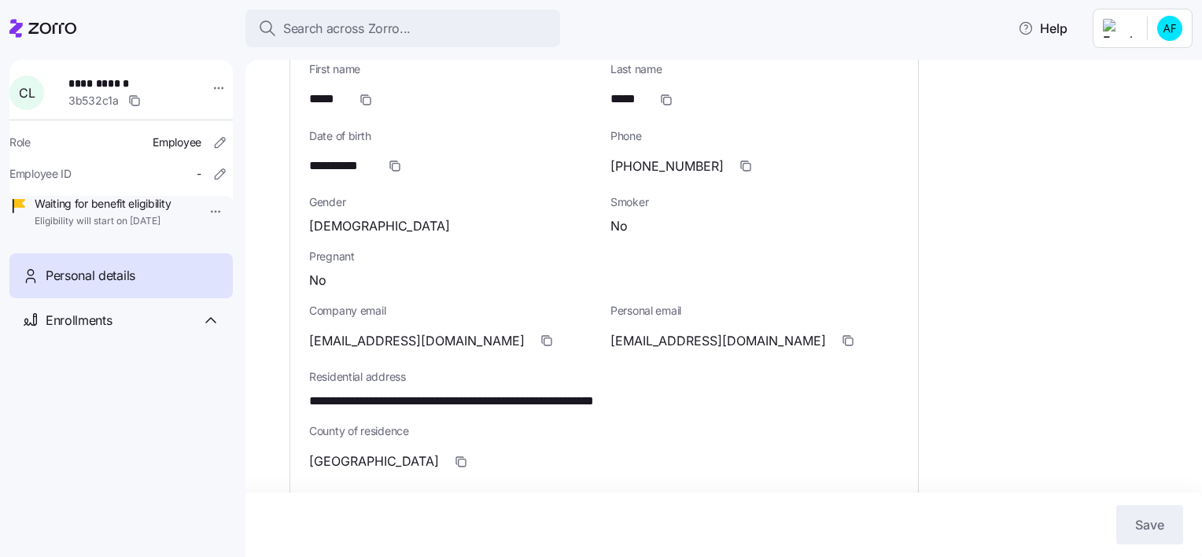
scroll to position [236, 0]
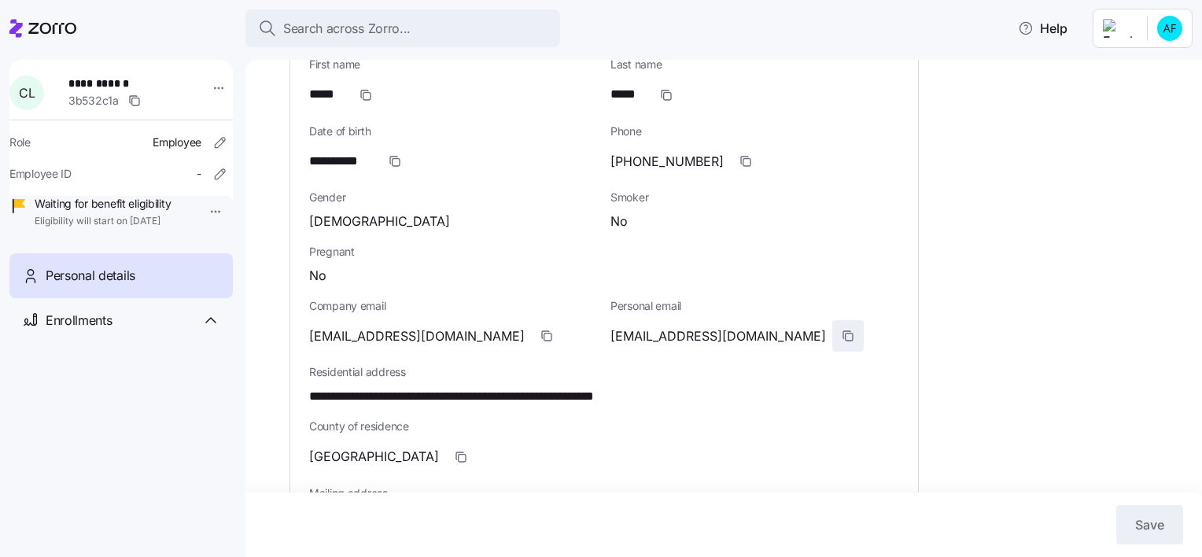
click at [842, 330] on icon "button" at bounding box center [848, 336] width 13 height 13
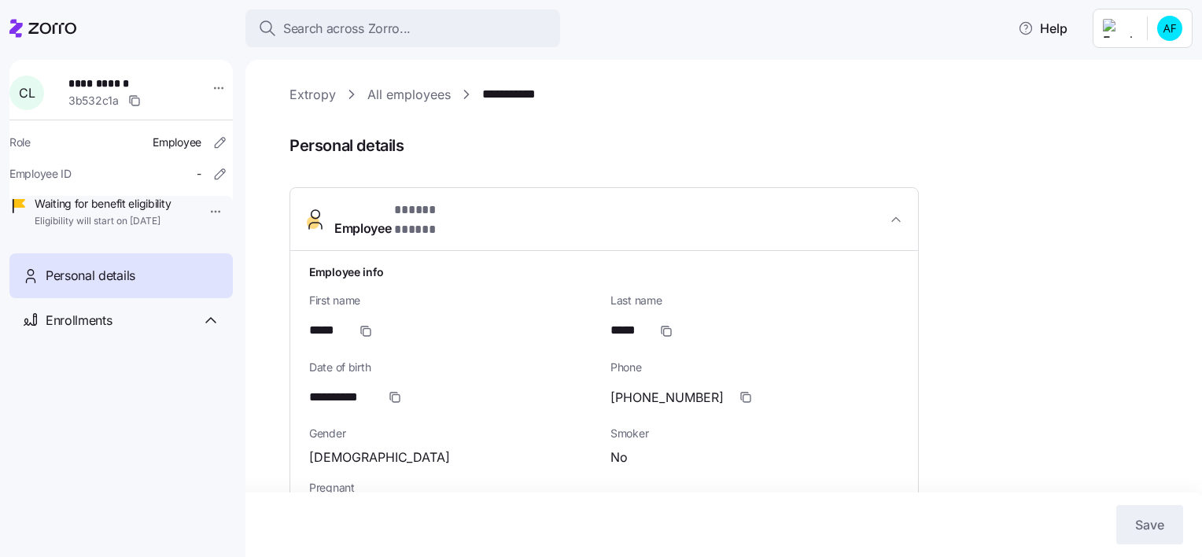
click at [415, 101] on link "All employees" at bounding box center [408, 95] width 83 height 20
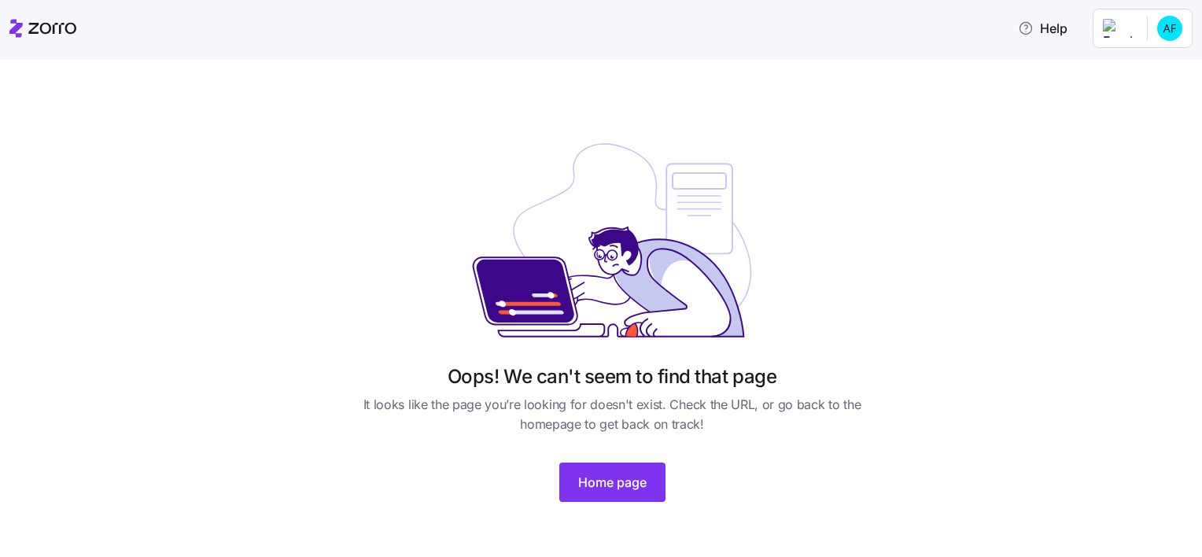
scroll to position [83, 0]
click at [604, 485] on span "Home page" at bounding box center [612, 481] width 68 height 19
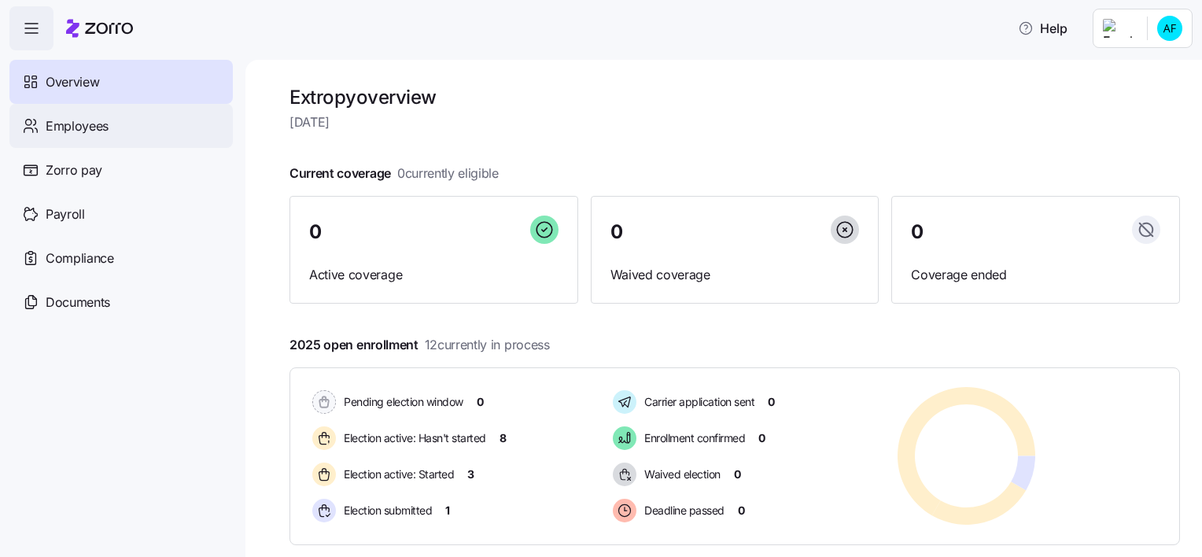
click at [94, 131] on span "Employees" at bounding box center [77, 126] width 63 height 20
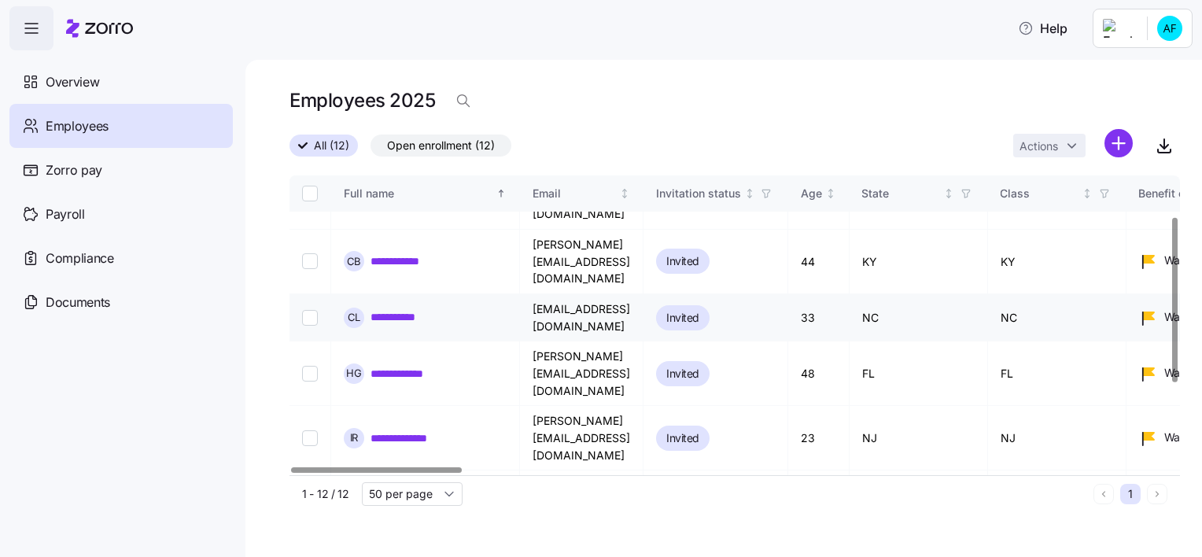
scroll to position [79, 0]
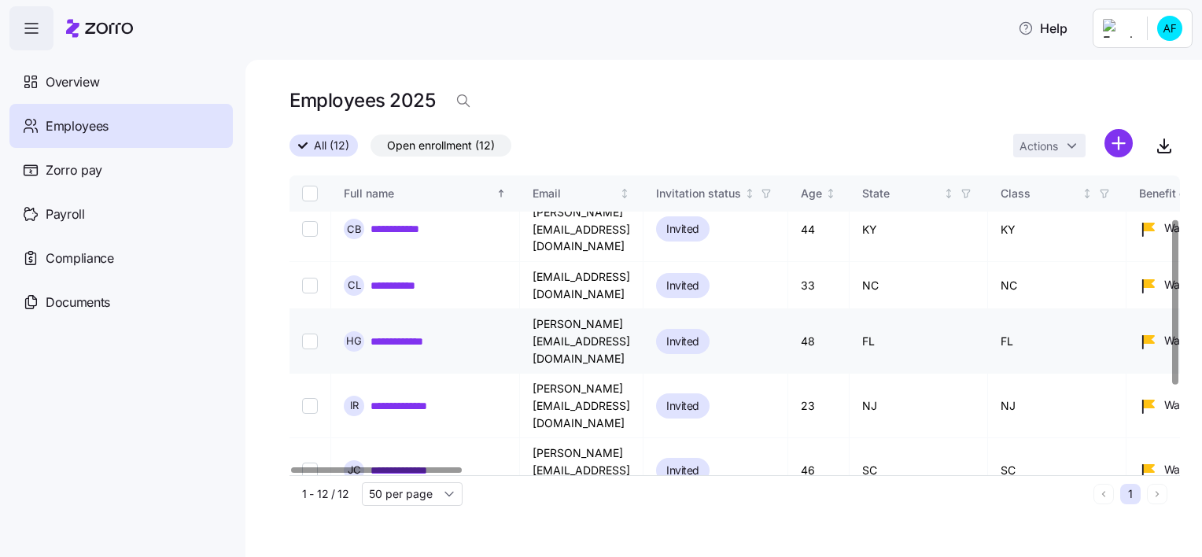
click at [425, 334] on link "**********" at bounding box center [408, 342] width 75 height 16
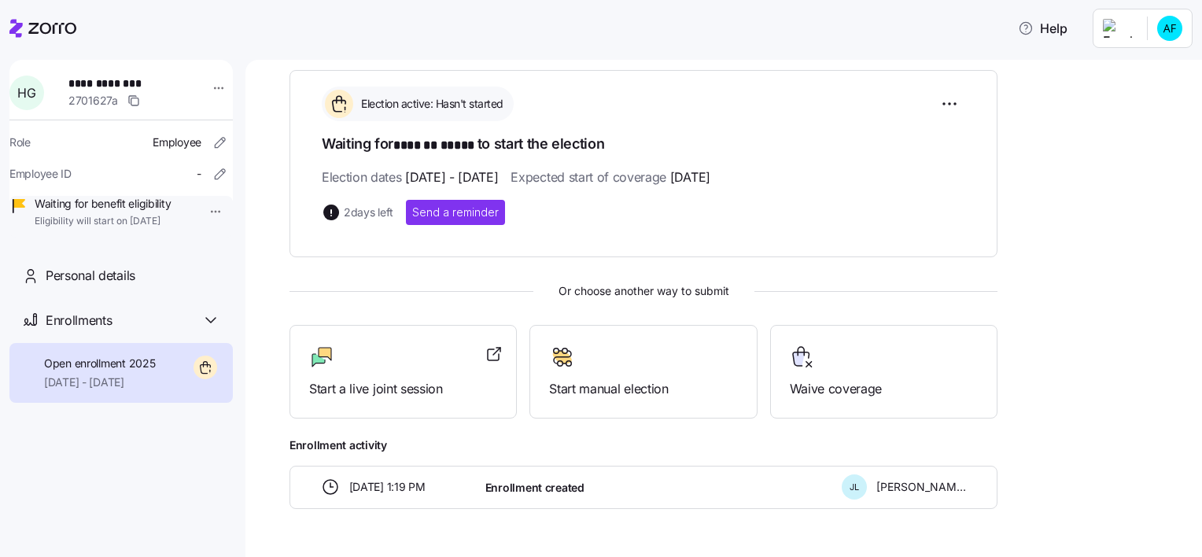
scroll to position [253, 0]
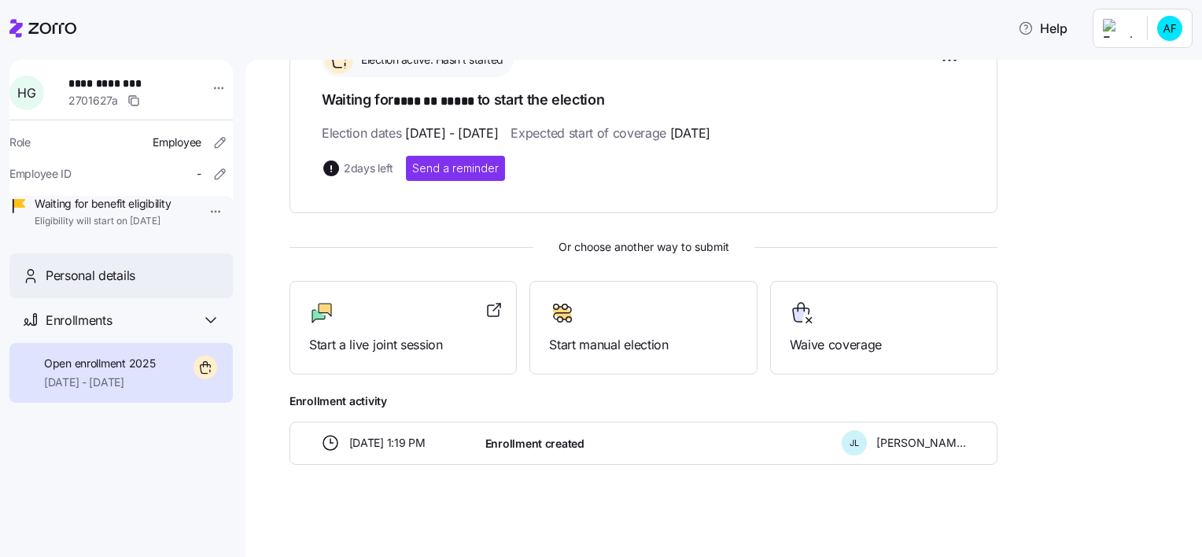
click at [169, 286] on div "Personal details" at bounding box center [133, 276] width 175 height 20
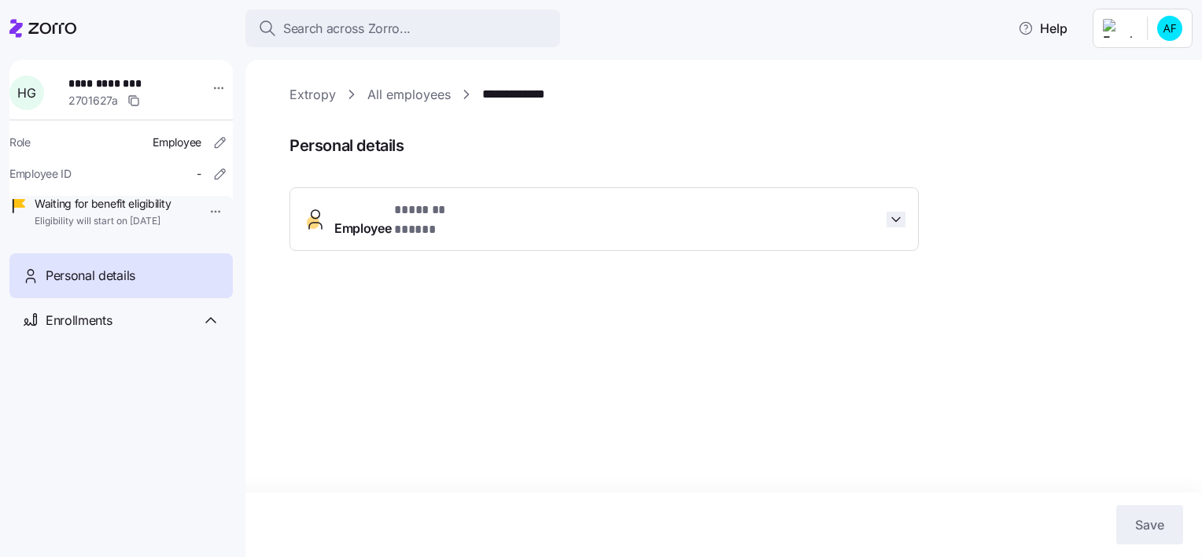
click at [894, 214] on icon "button" at bounding box center [896, 220] width 16 height 16
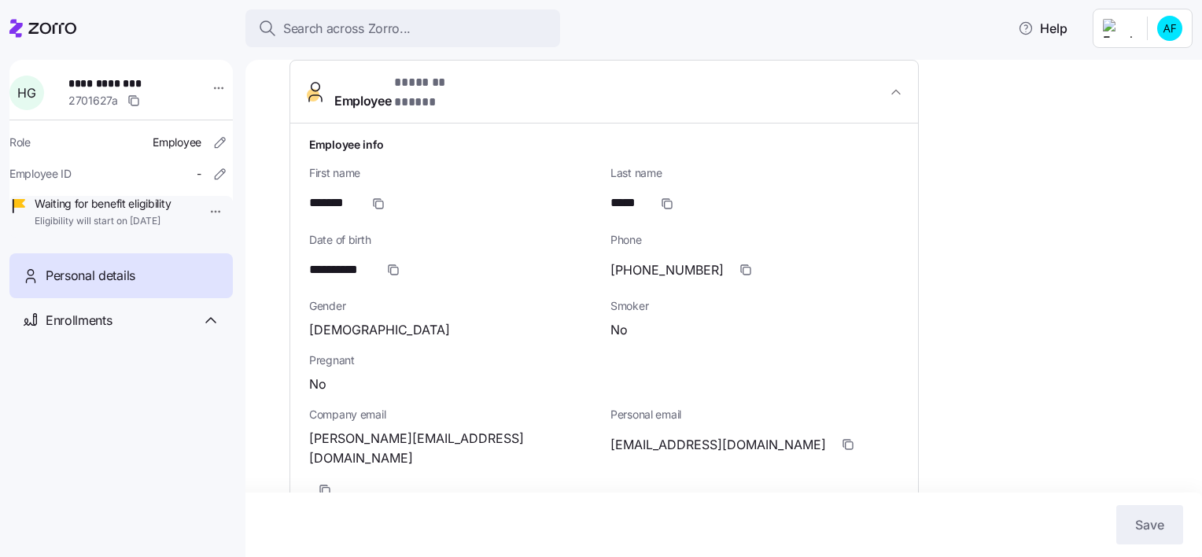
scroll to position [236, 0]
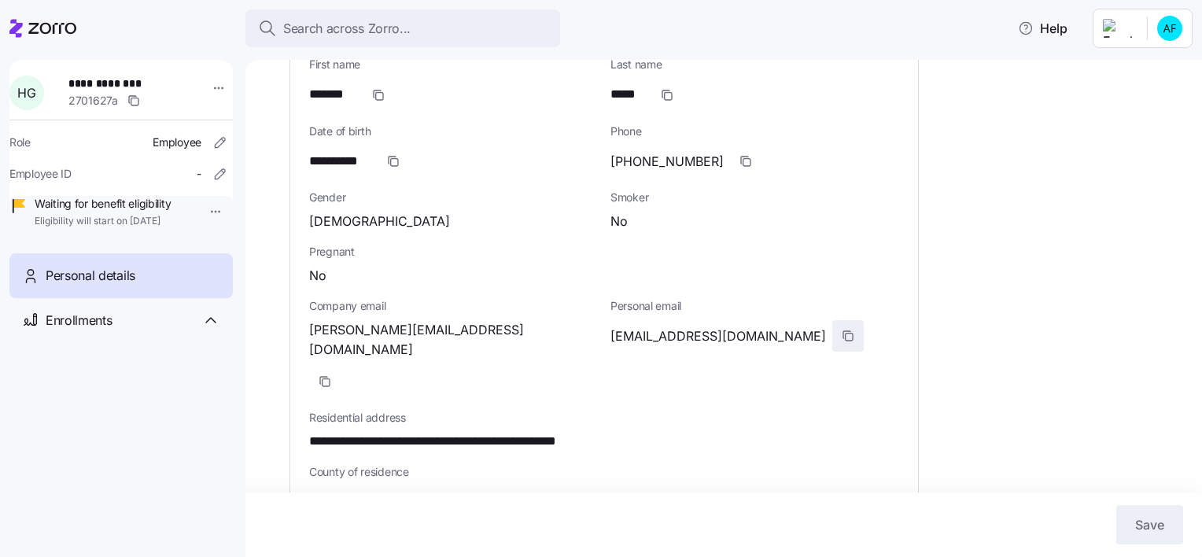
click at [842, 330] on icon "button" at bounding box center [848, 336] width 13 height 13
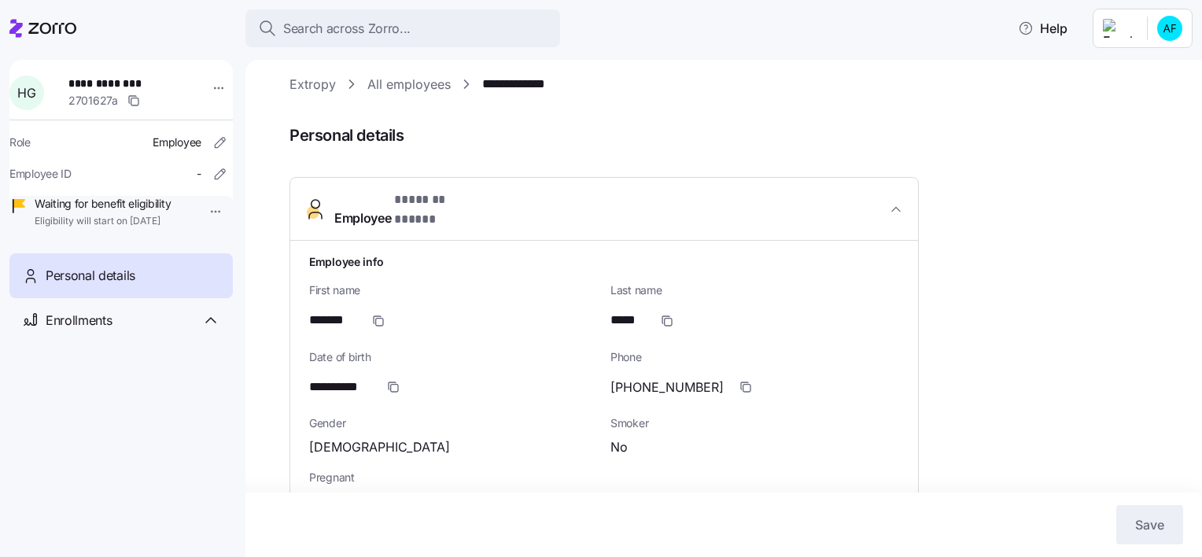
scroll to position [0, 0]
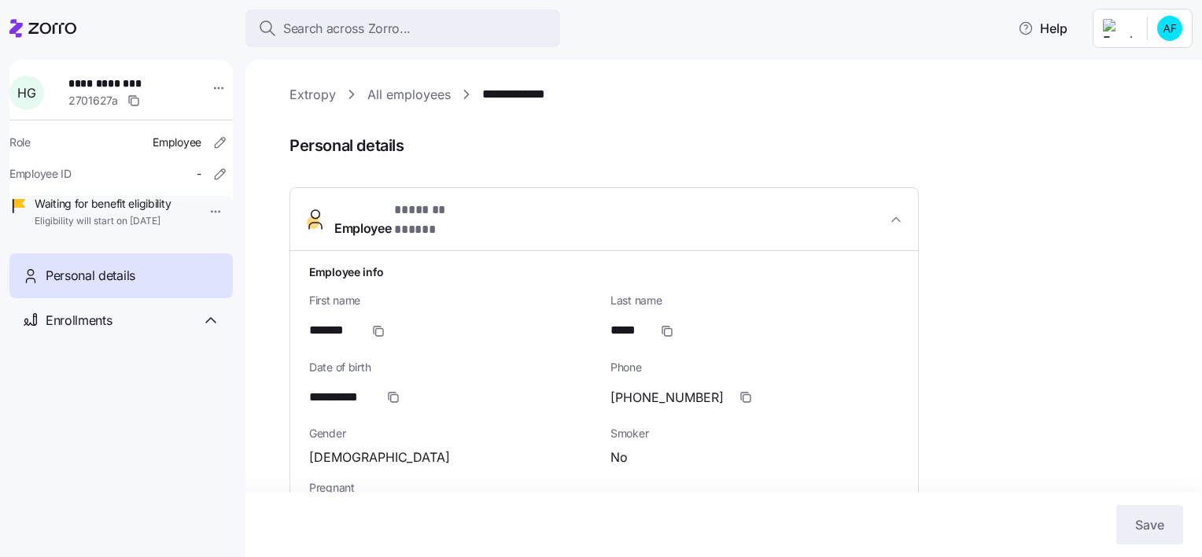
click at [431, 93] on link "All employees" at bounding box center [408, 95] width 83 height 20
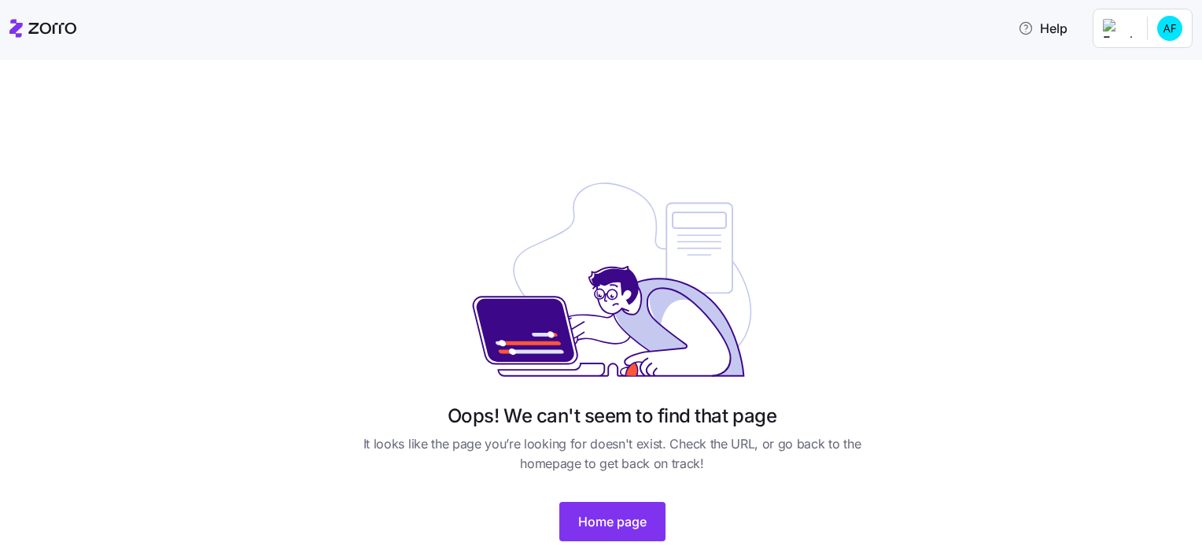
scroll to position [83, 0]
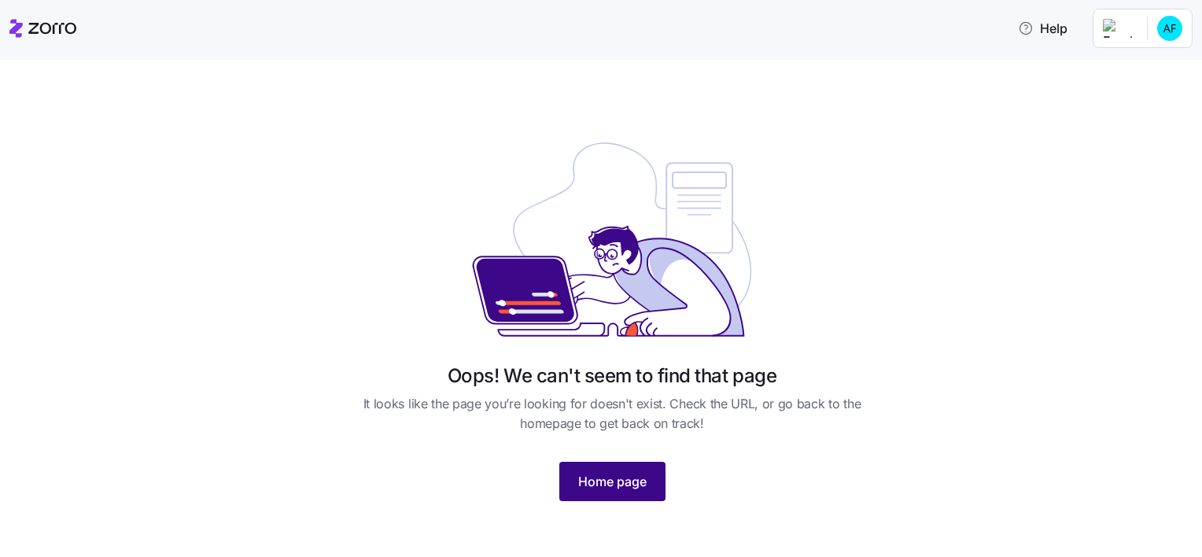
click at [634, 469] on button "Home page" at bounding box center [613, 481] width 106 height 39
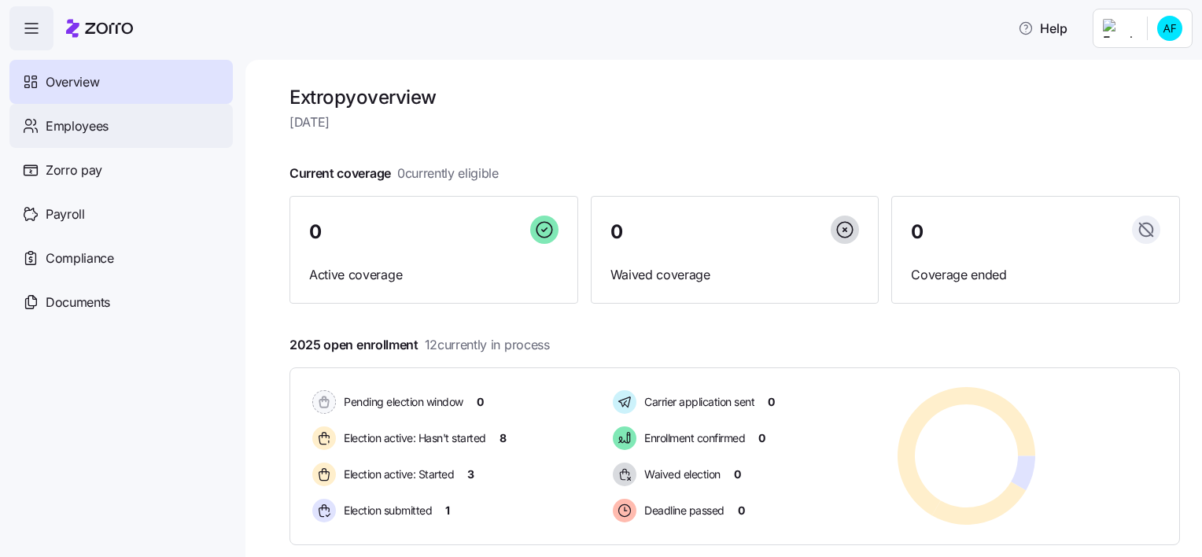
click at [103, 123] on span "Employees" at bounding box center [77, 126] width 63 height 20
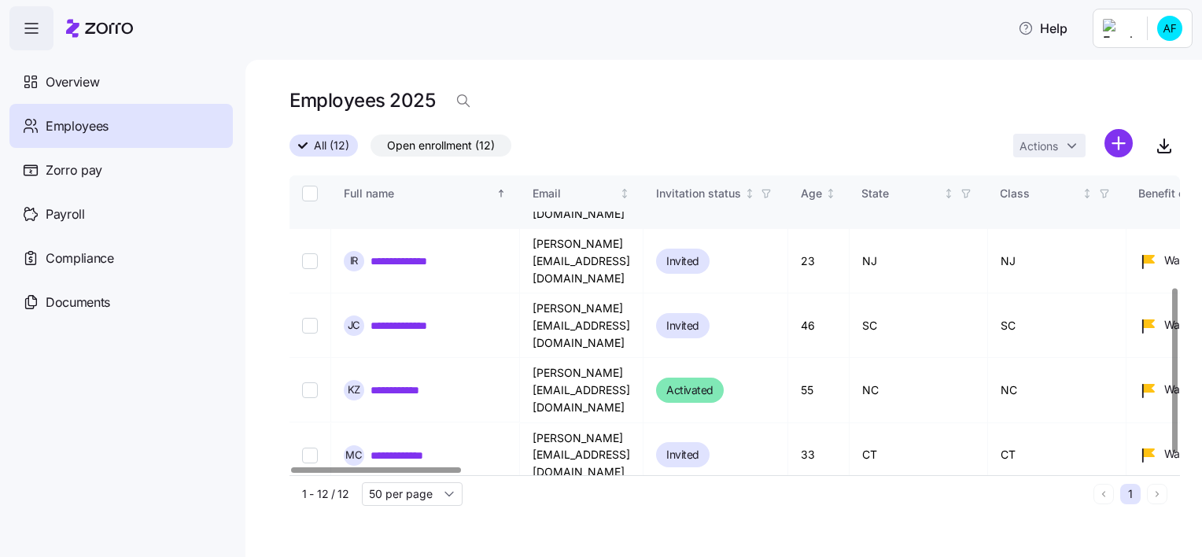
scroll to position [145, 0]
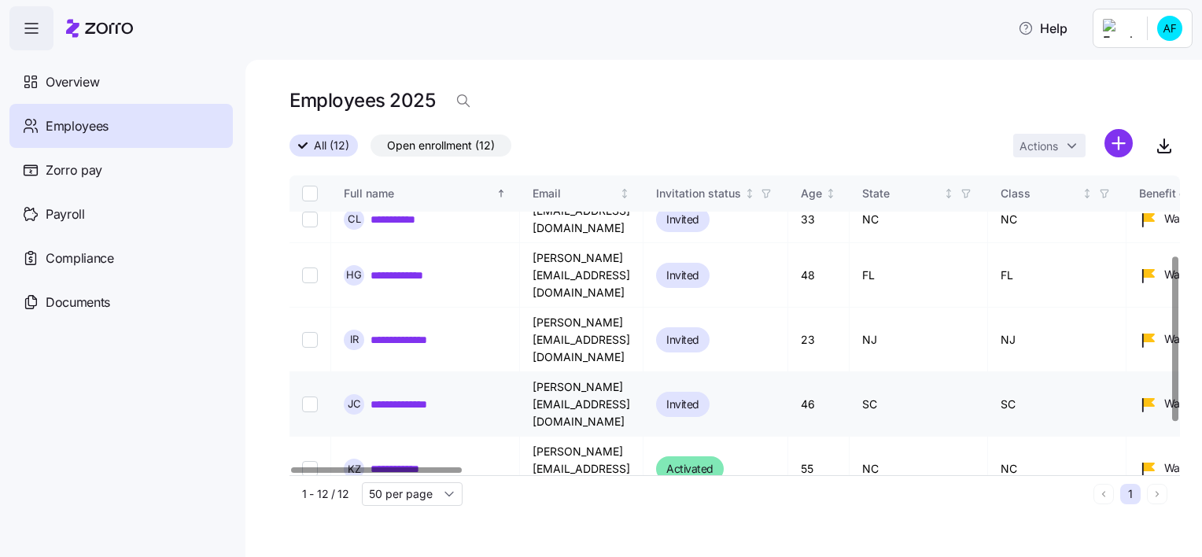
click at [425, 397] on link "**********" at bounding box center [407, 405] width 72 height 16
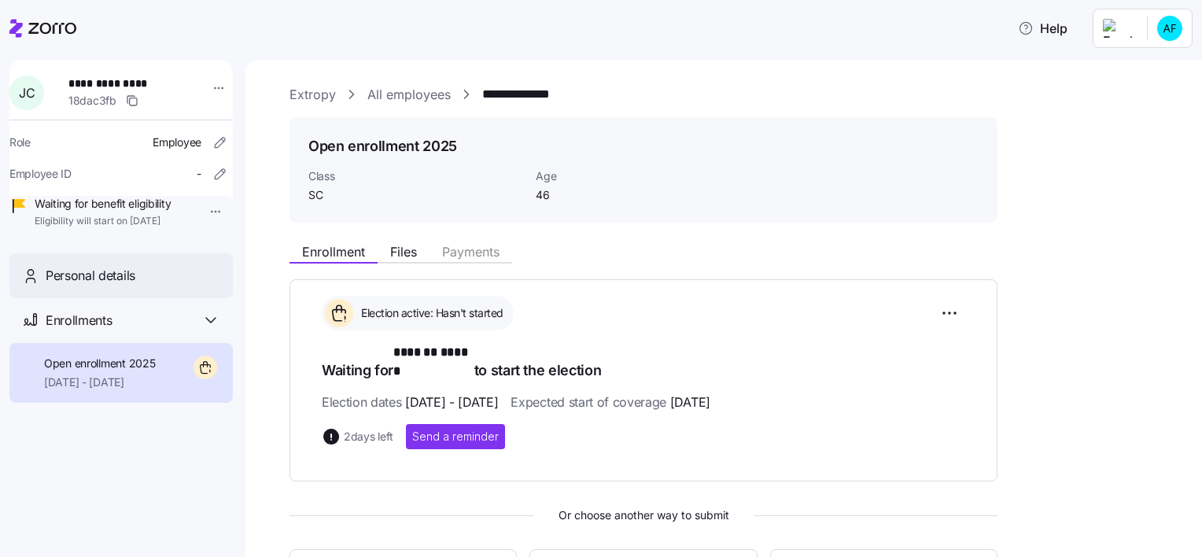
click at [133, 286] on div "Personal details" at bounding box center [120, 275] width 223 height 45
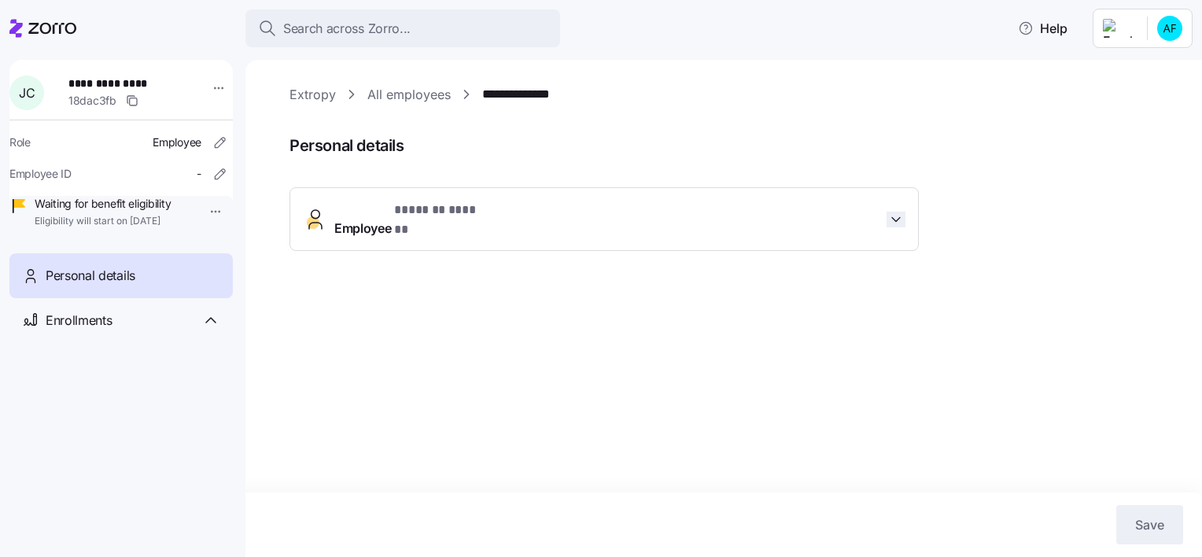
click at [892, 218] on icon "button" at bounding box center [896, 220] width 16 height 16
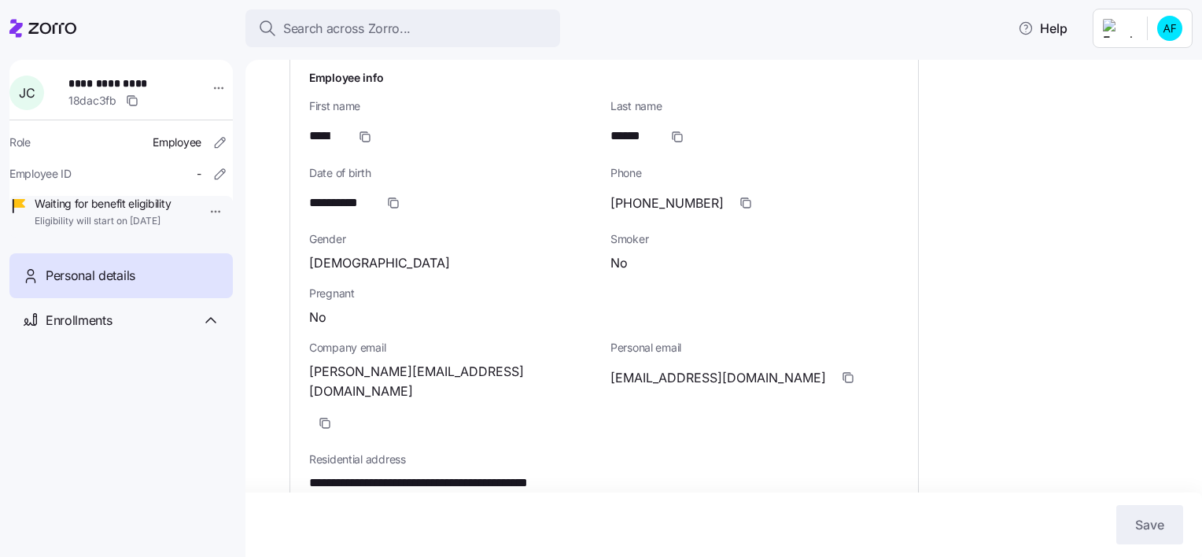
scroll to position [236, 0]
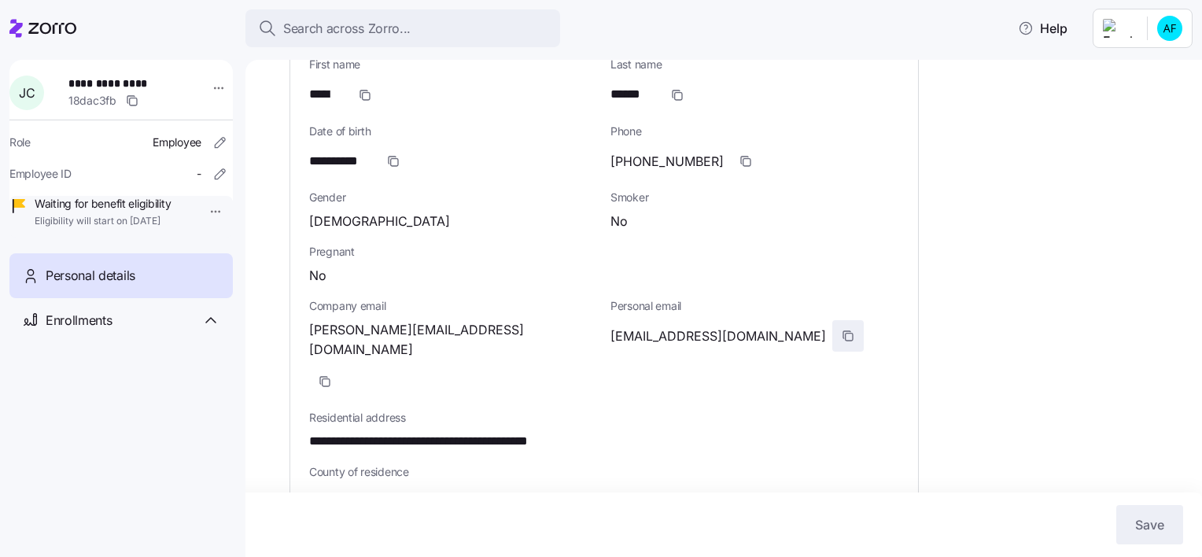
click at [833, 325] on span "button" at bounding box center [848, 336] width 30 height 30
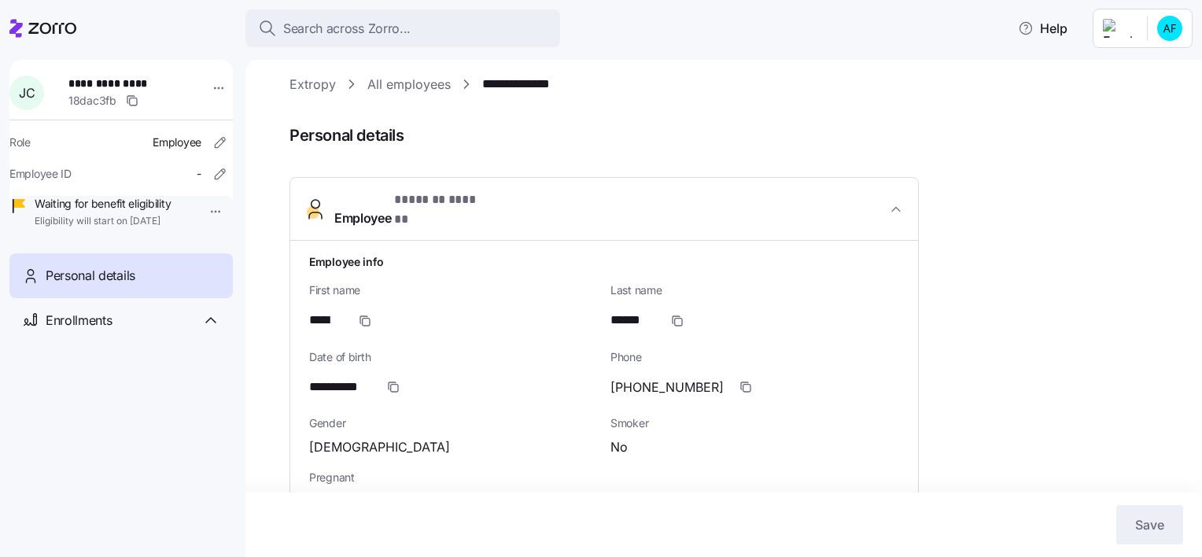
scroll to position [0, 0]
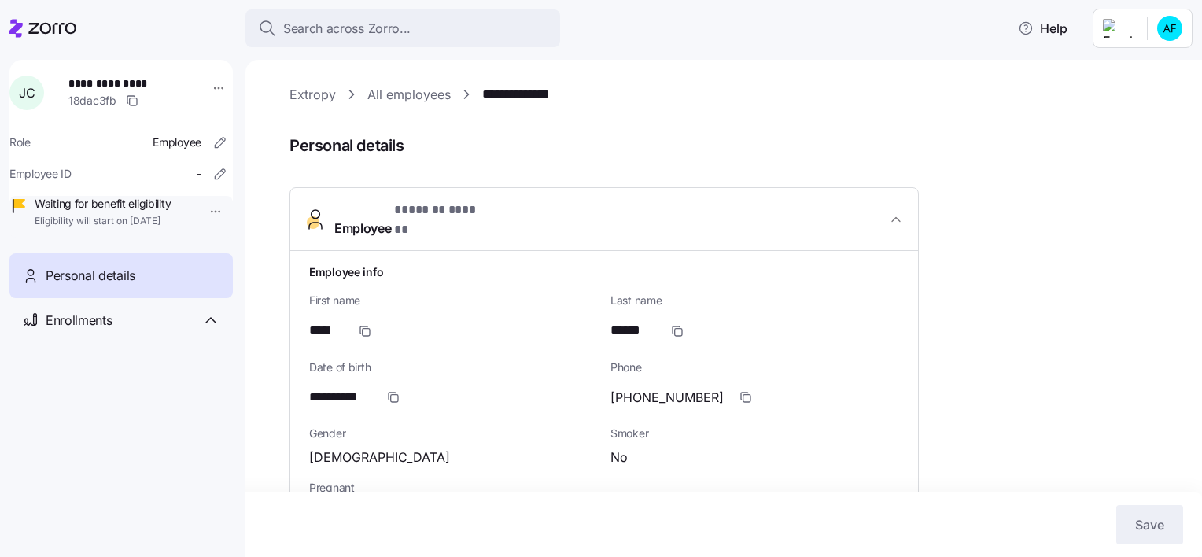
click at [397, 90] on link "All employees" at bounding box center [408, 95] width 83 height 20
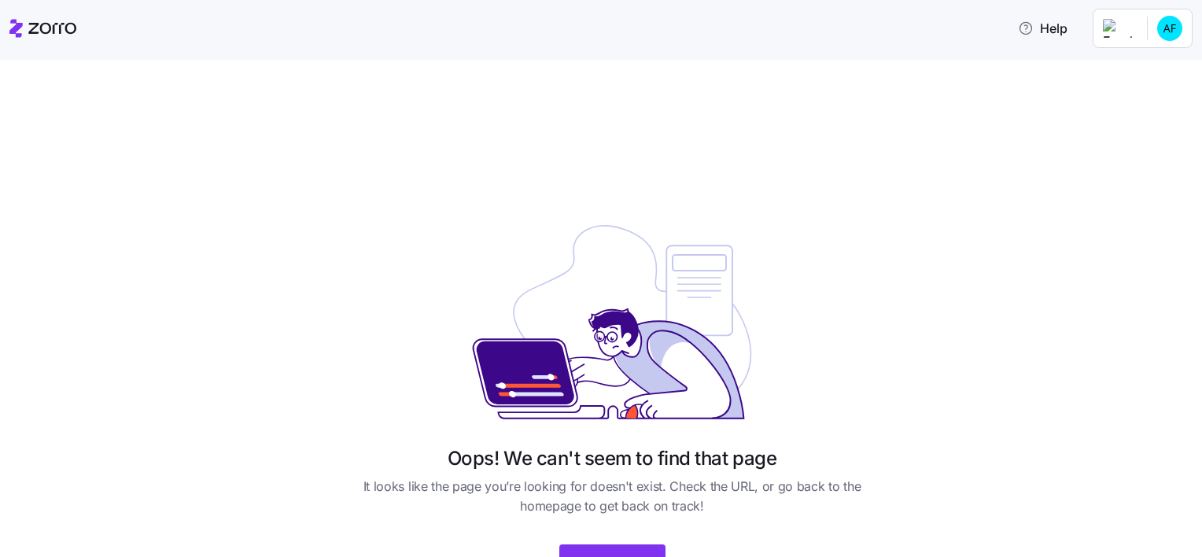
scroll to position [83, 0]
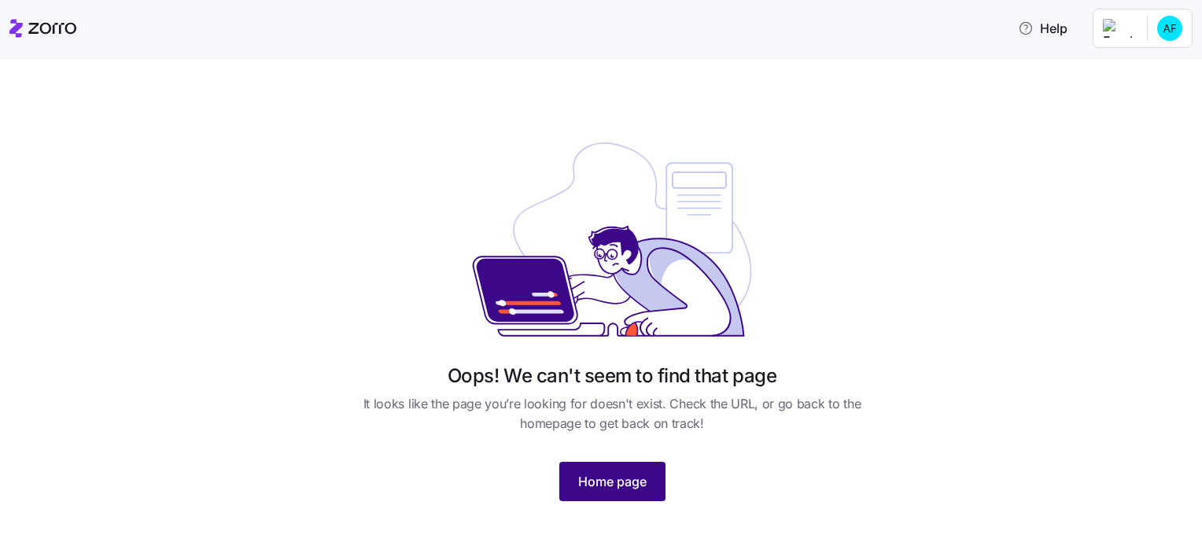
click at [585, 488] on span "Home page" at bounding box center [612, 481] width 68 height 19
